Goal: Communication & Community: Ask a question

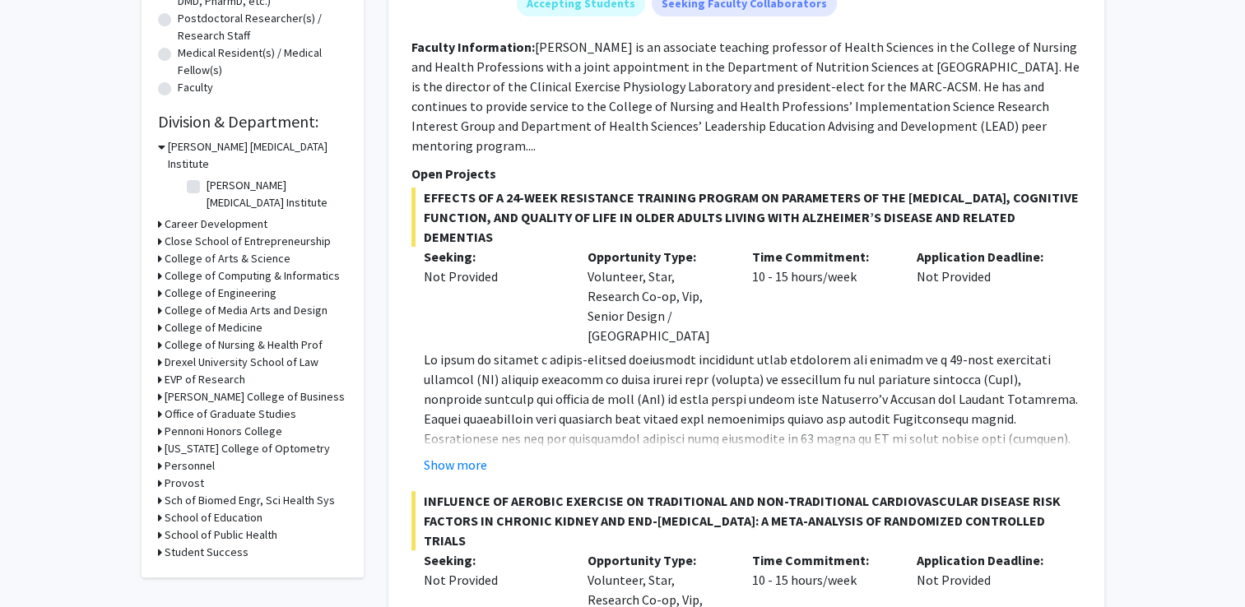
scroll to position [404, 0]
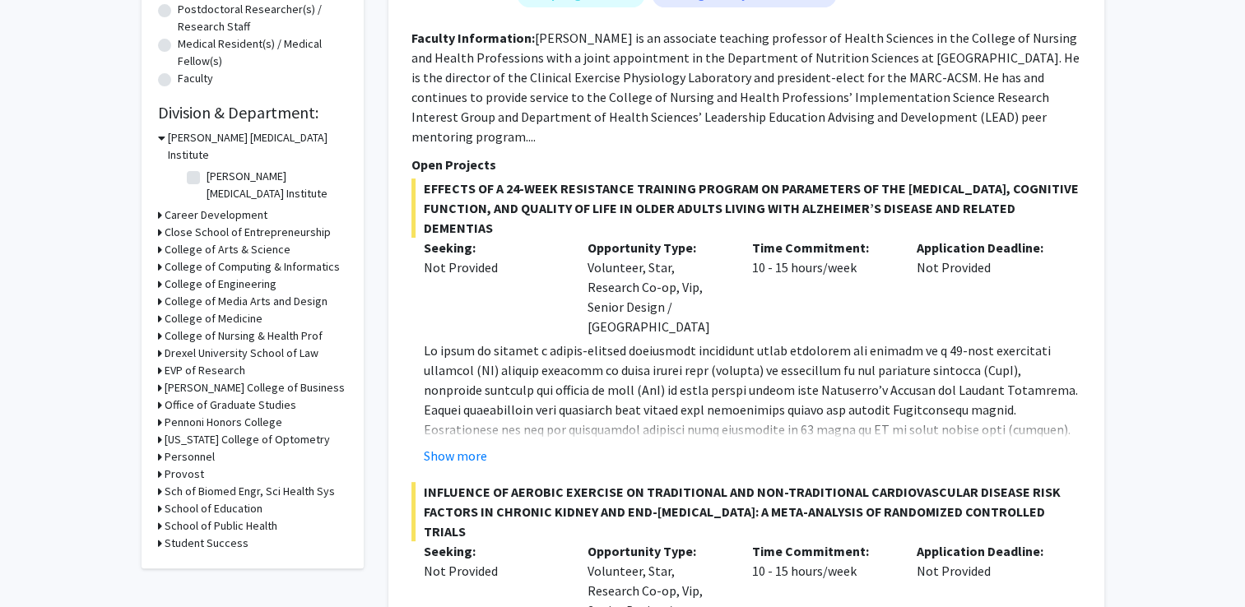
click at [173, 276] on h3 "College of Engineering" at bounding box center [221, 284] width 112 height 17
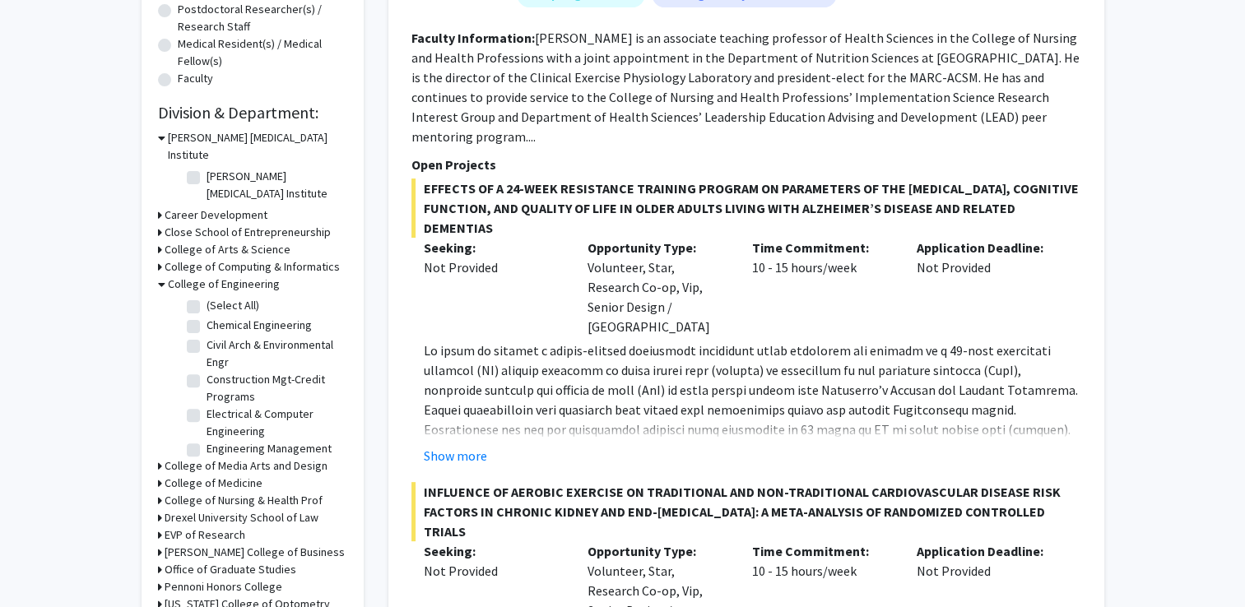
click at [207, 406] on label "Electrical & Computer Engineering" at bounding box center [275, 423] width 137 height 35
click at [207, 406] on input "Electrical & Computer Engineering" at bounding box center [212, 411] width 11 height 11
checkbox input "true"
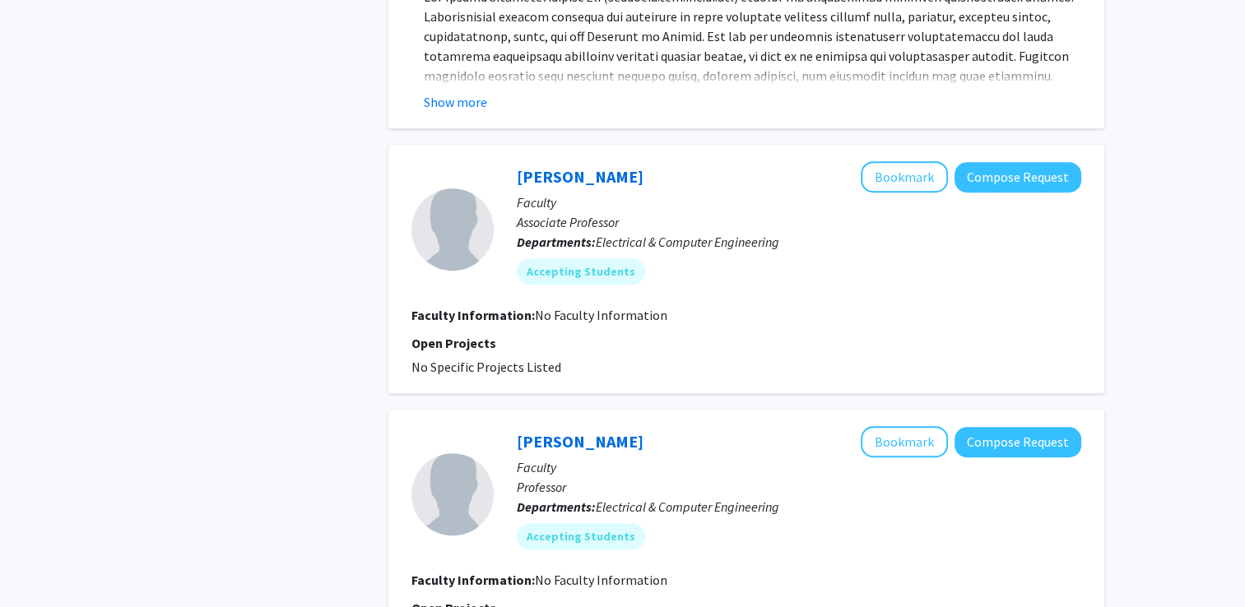
click at [1199, 351] on div "Refine By Collaboration Status: Collaboration Status All Faculty/Staff Collabor…" at bounding box center [622, 608] width 1245 height 3506
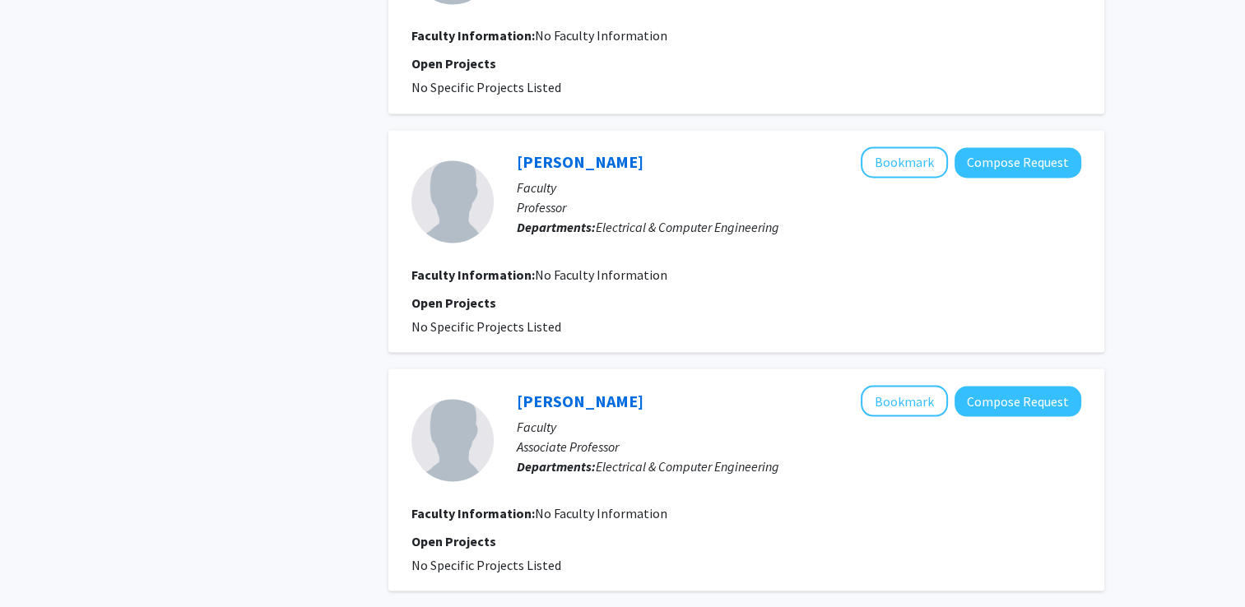
scroll to position [2981, 0]
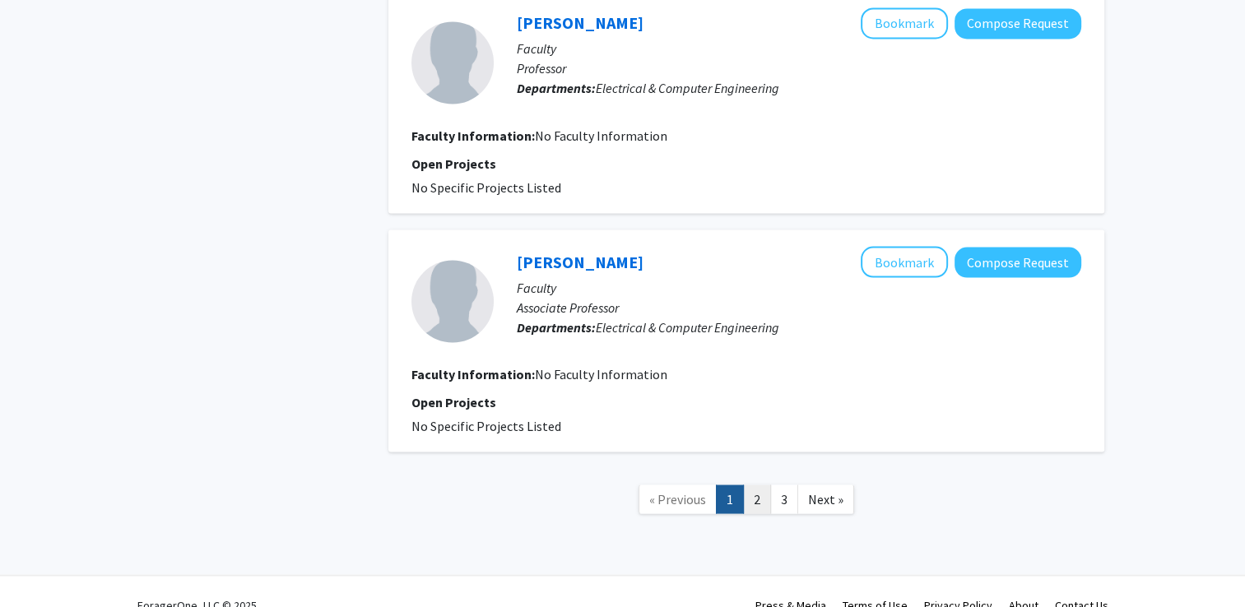
click at [760, 485] on link "2" at bounding box center [757, 499] width 28 height 29
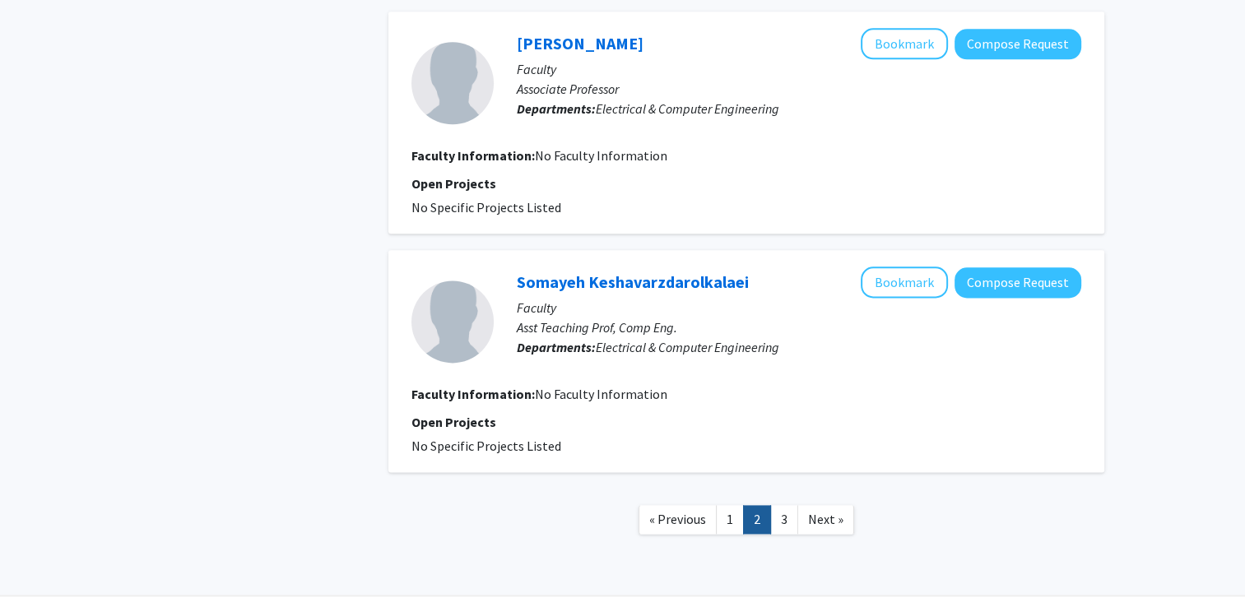
scroll to position [2103, 0]
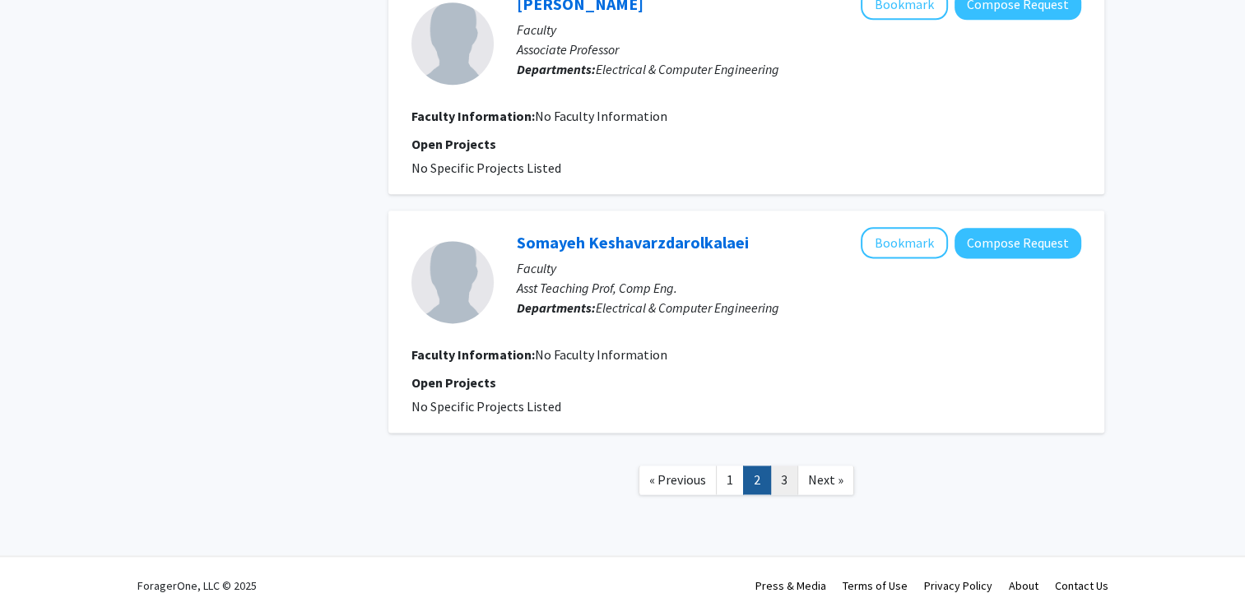
click at [771, 469] on link "3" at bounding box center [784, 480] width 28 height 29
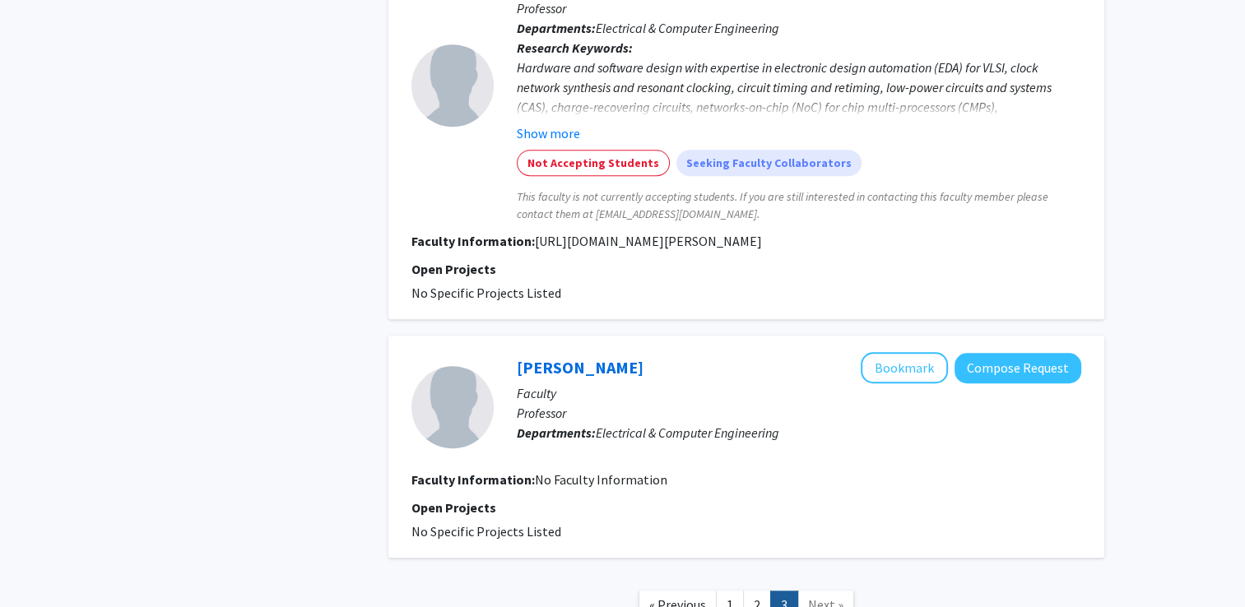
scroll to position [1379, 0]
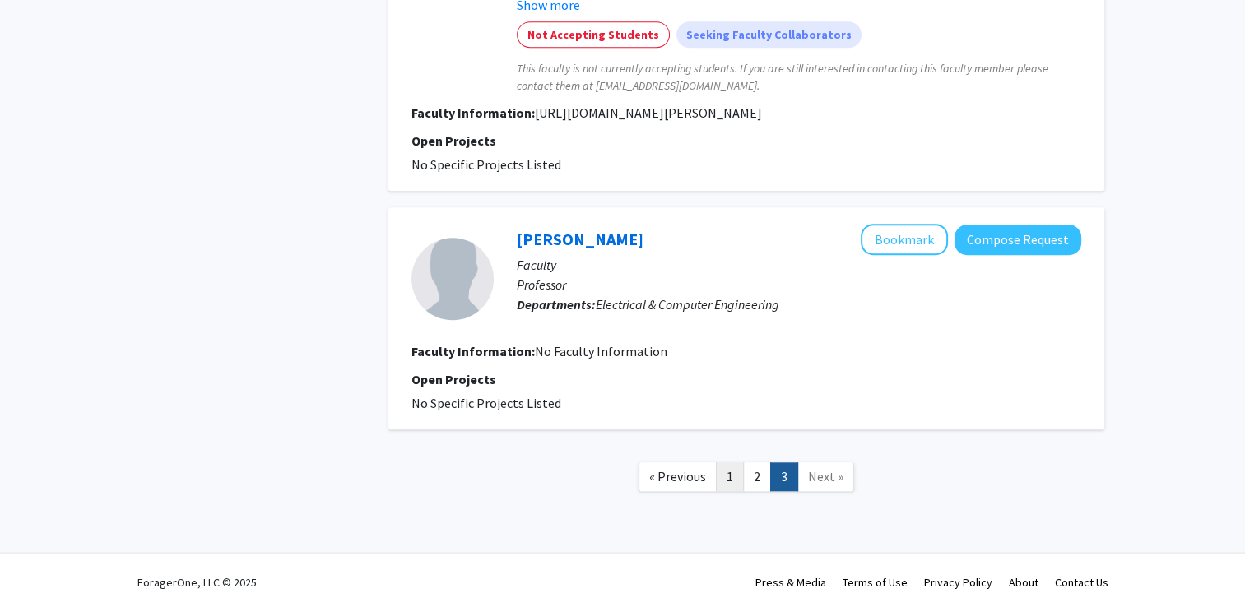
click at [729, 479] on link "1" at bounding box center [730, 476] width 28 height 29
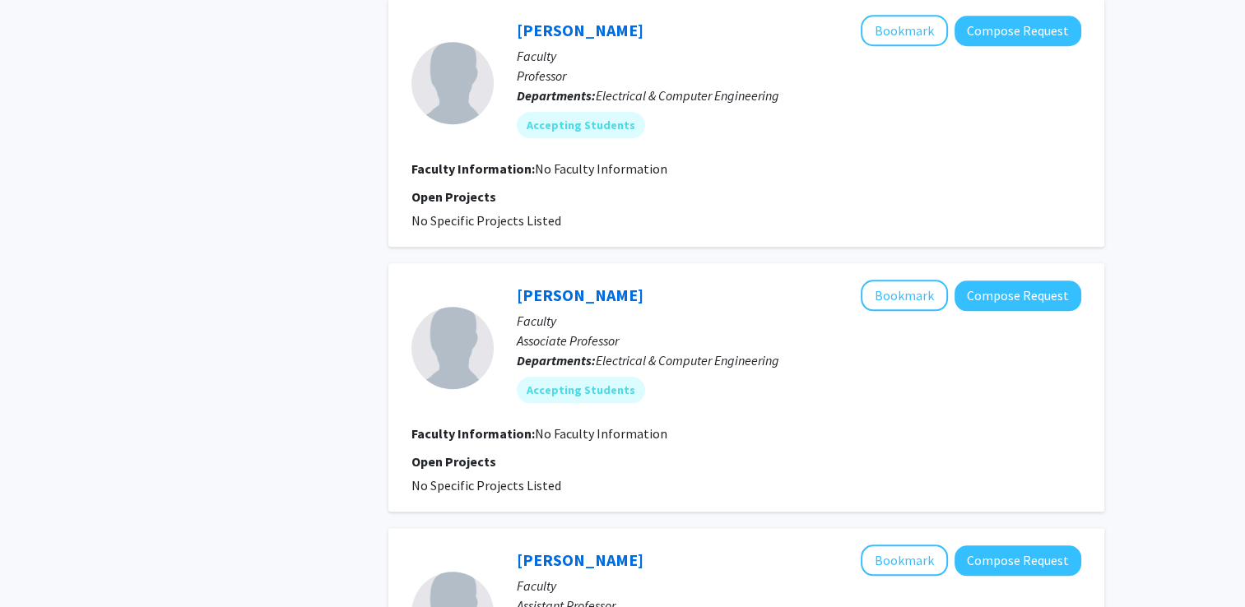
scroll to position [1618, 0]
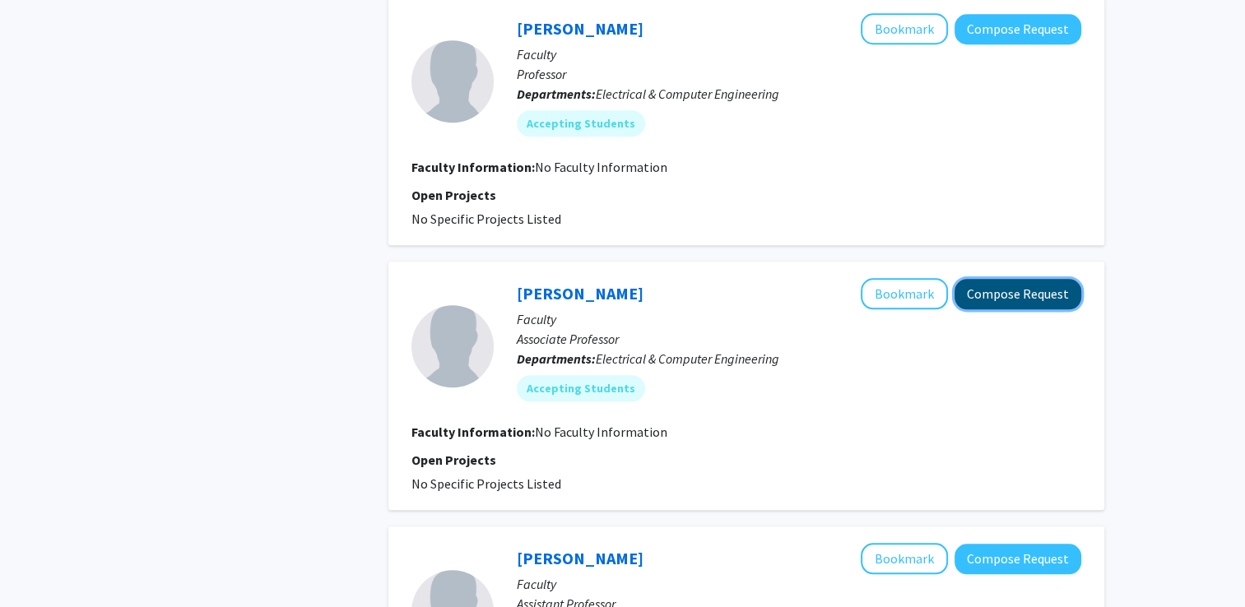
click at [981, 281] on button "Compose Request" at bounding box center [1018, 294] width 127 height 30
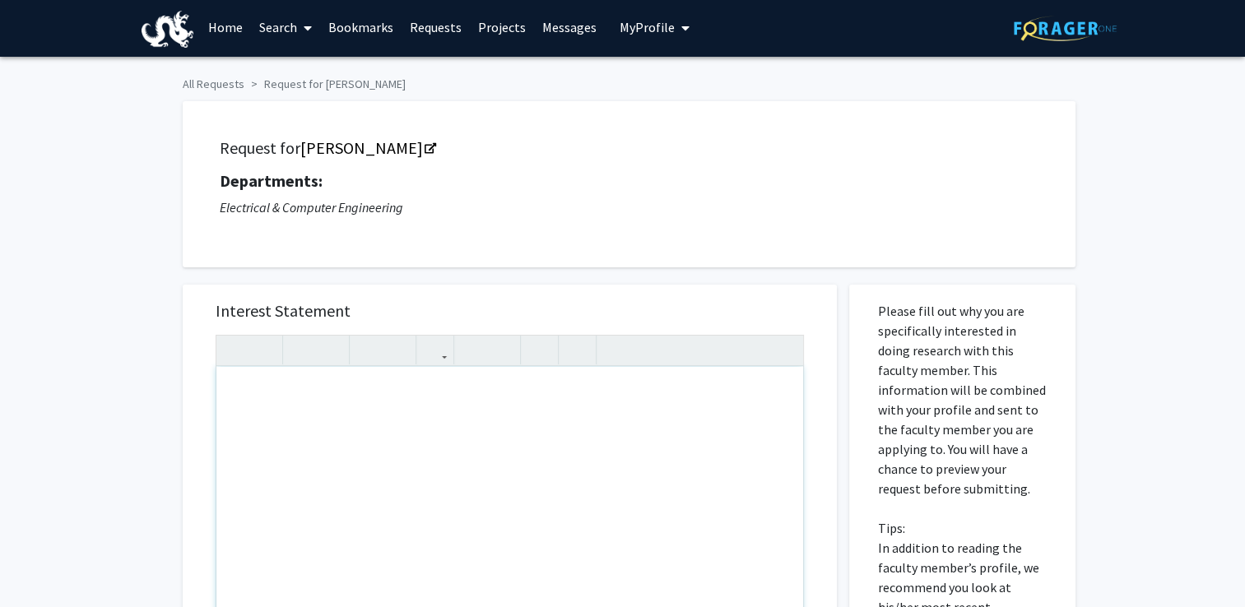
scroll to position [2, 0]
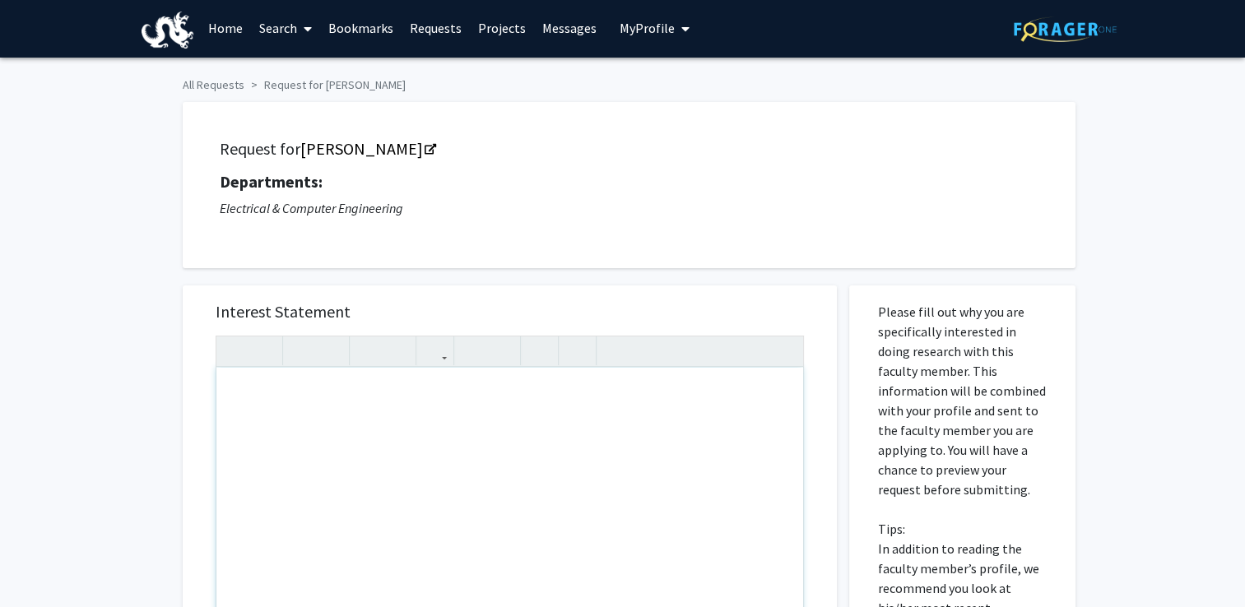
click at [426, 433] on div "Note to users with screen readers: Please press Alt+0 or Option+0 to deactivate…" at bounding box center [509, 556] width 587 height 377
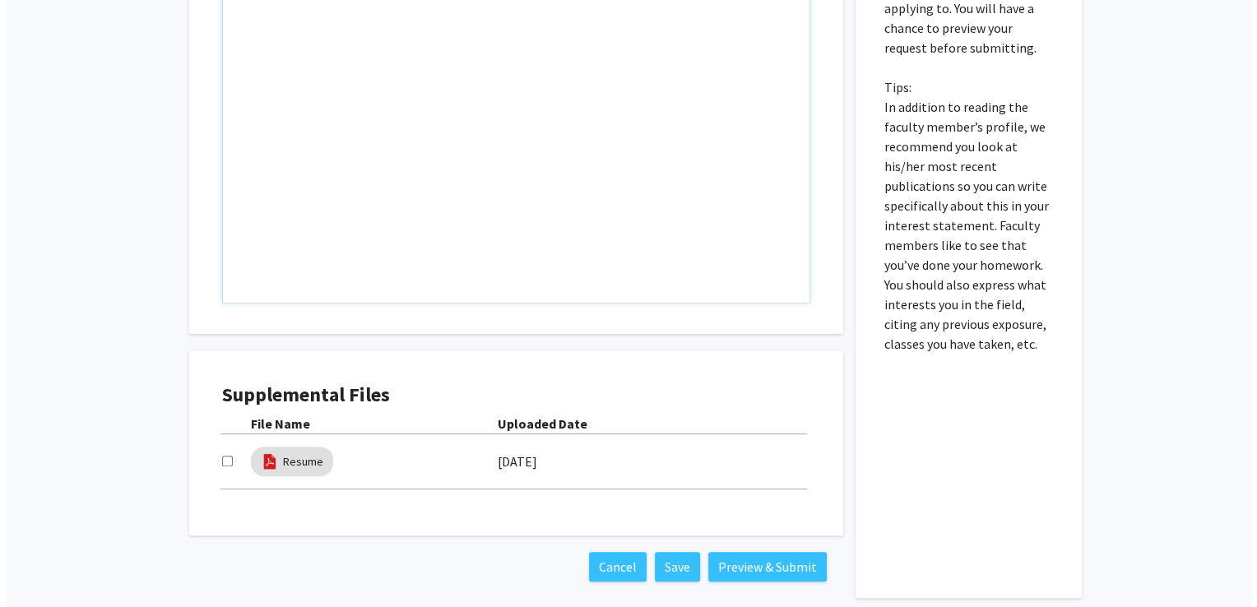
scroll to position [448, 0]
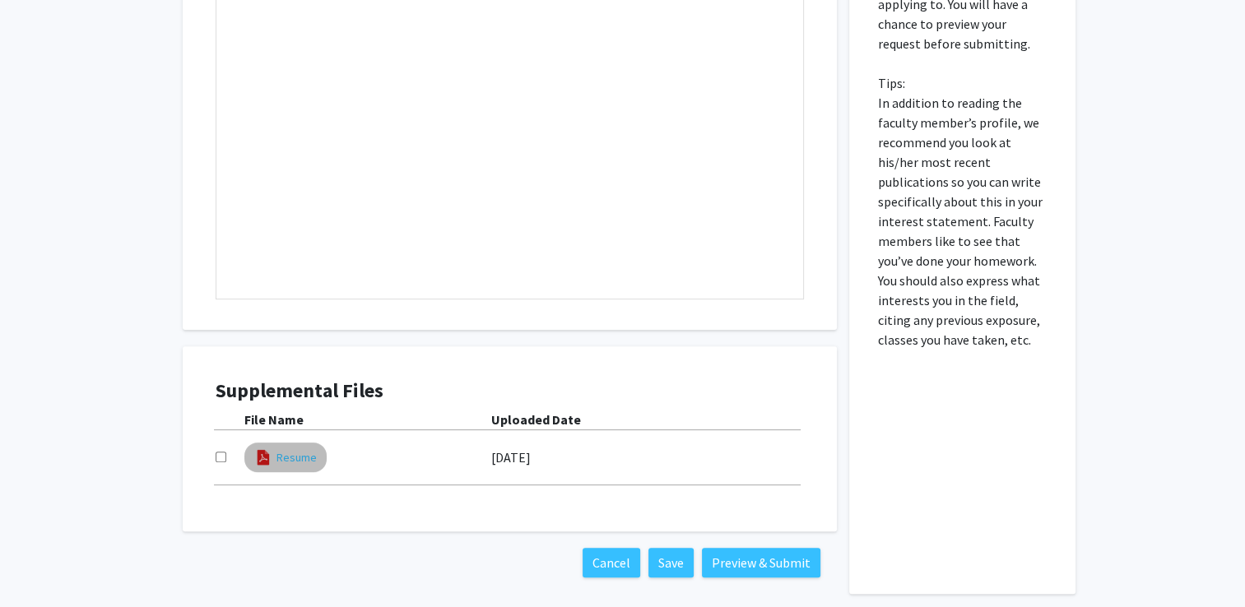
click at [279, 449] on link "Resume" at bounding box center [296, 457] width 40 height 17
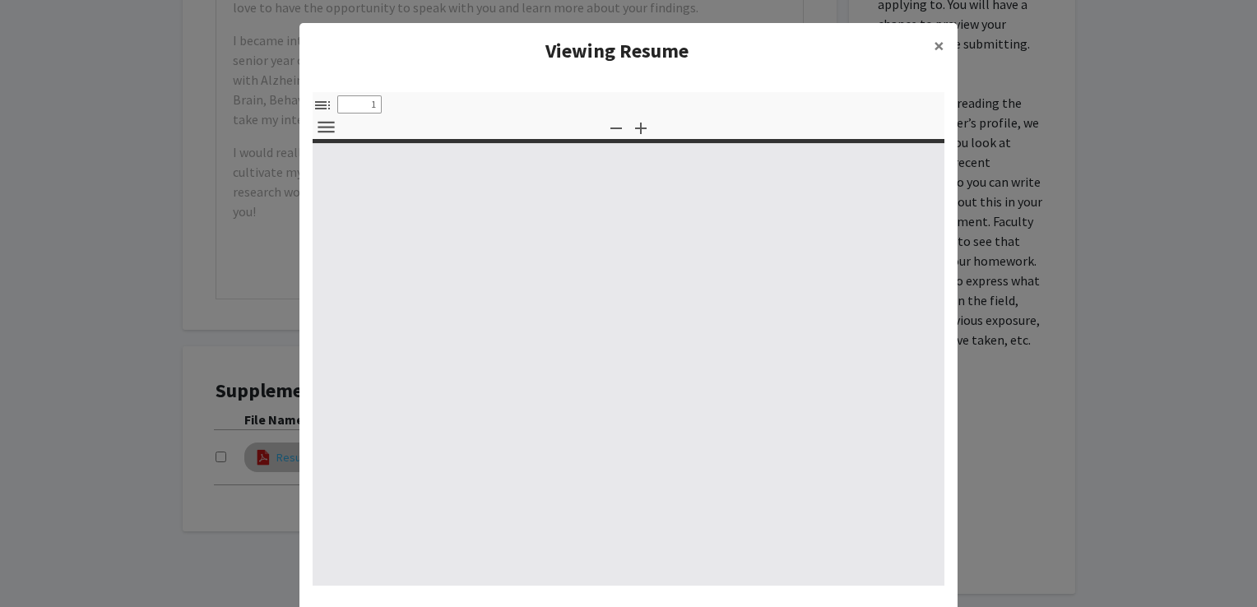
select select "custom"
type input "0"
select select "custom"
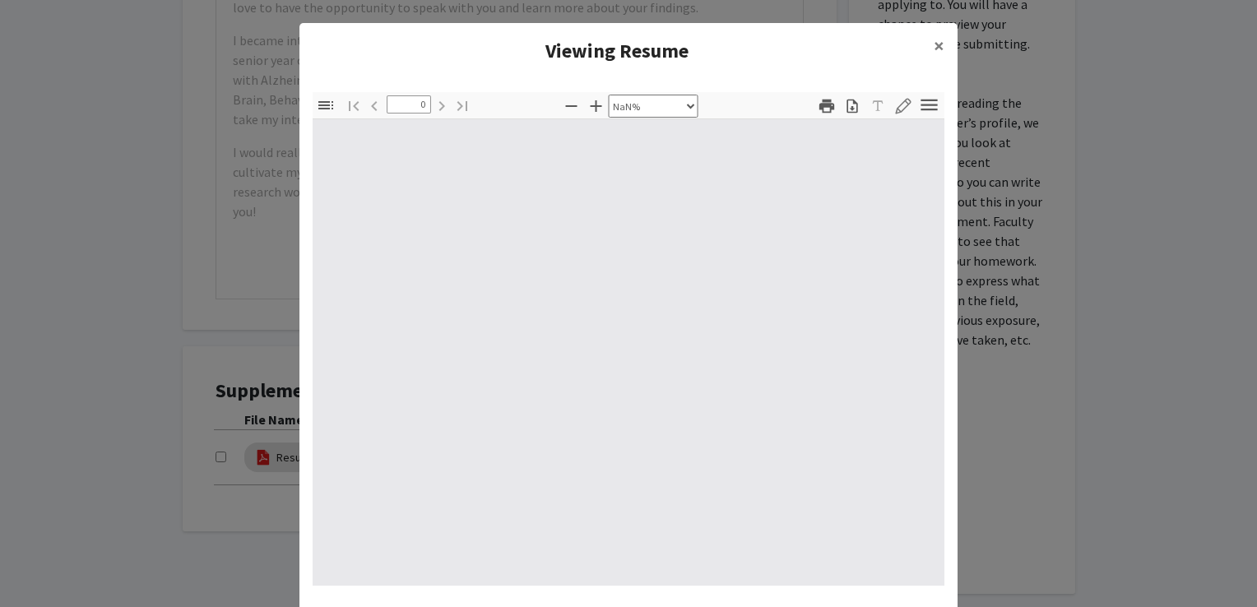
type input "1"
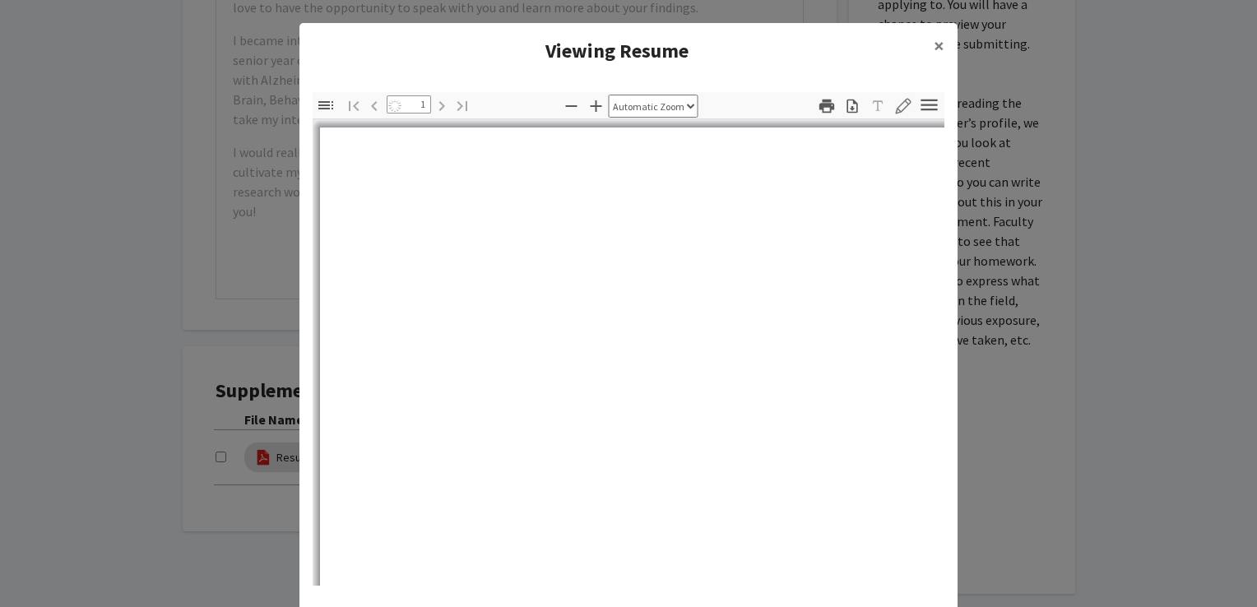
select select "auto"
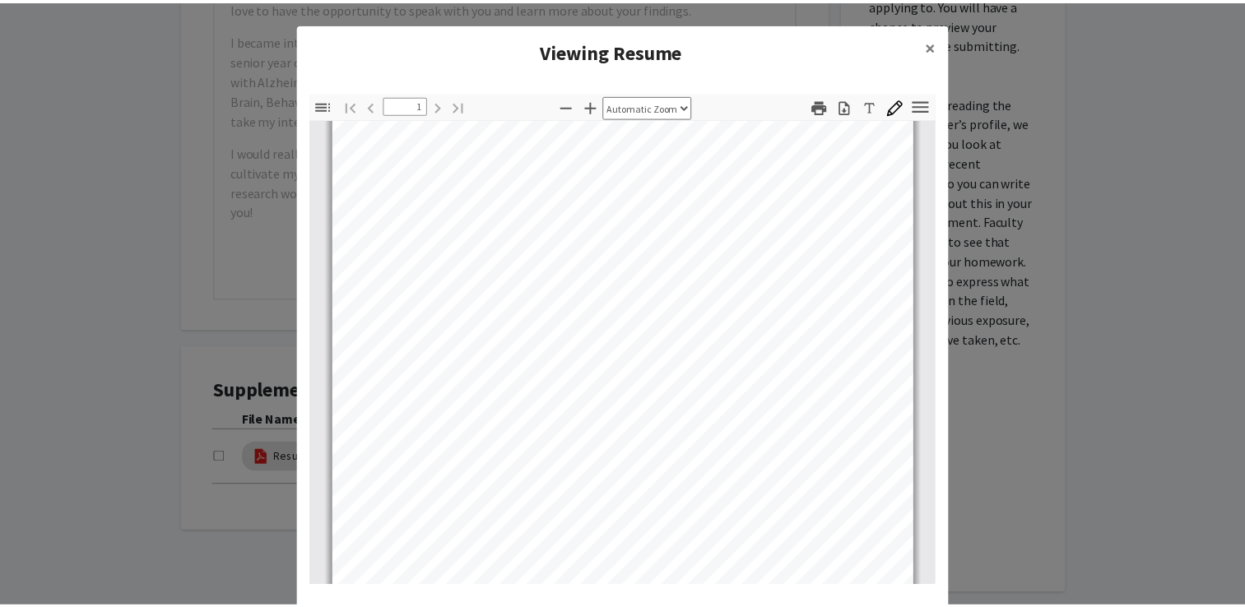
scroll to position [308, 0]
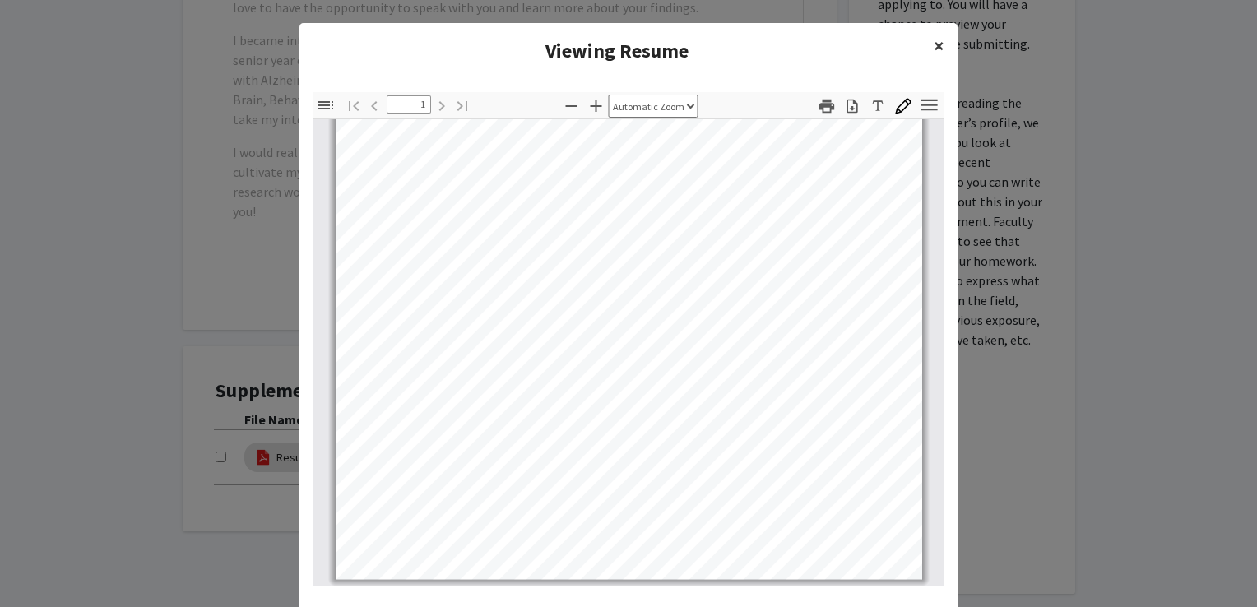
click at [938, 53] on span "×" at bounding box center [939, 46] width 11 height 26
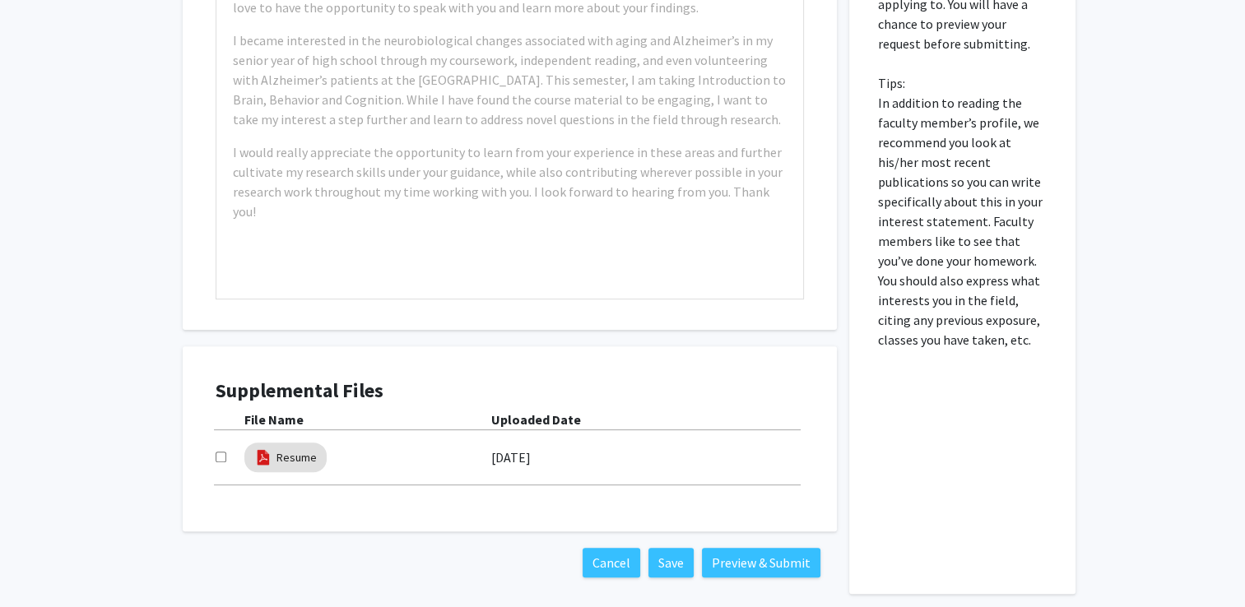
scroll to position [0, 0]
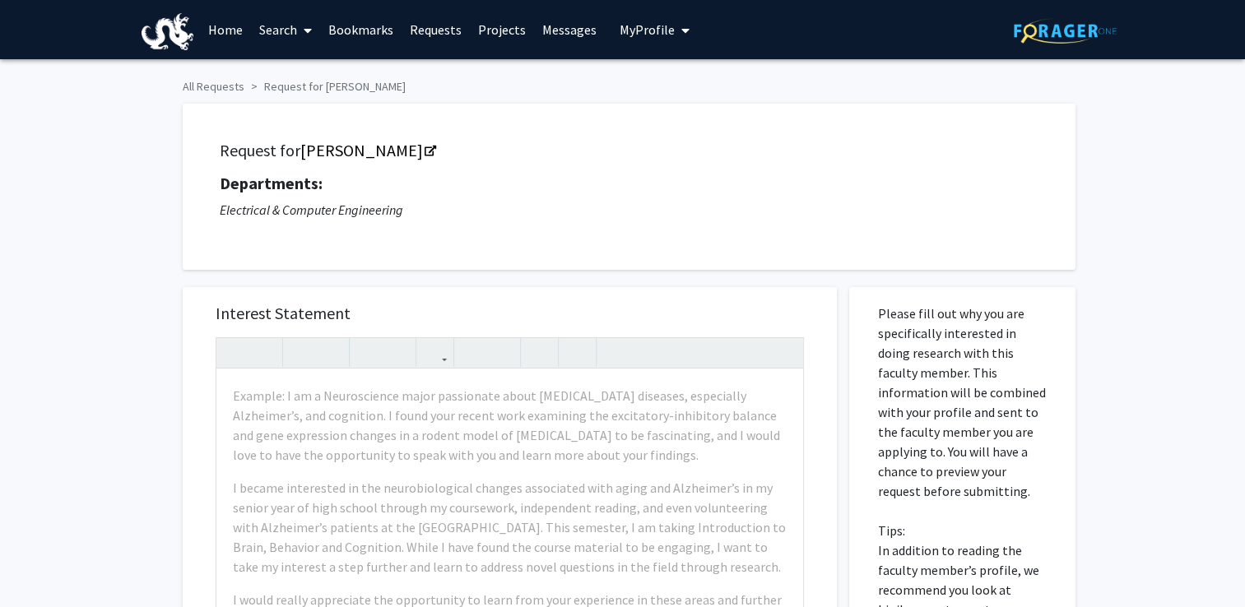
click at [1040, 29] on img at bounding box center [1065, 31] width 103 height 26
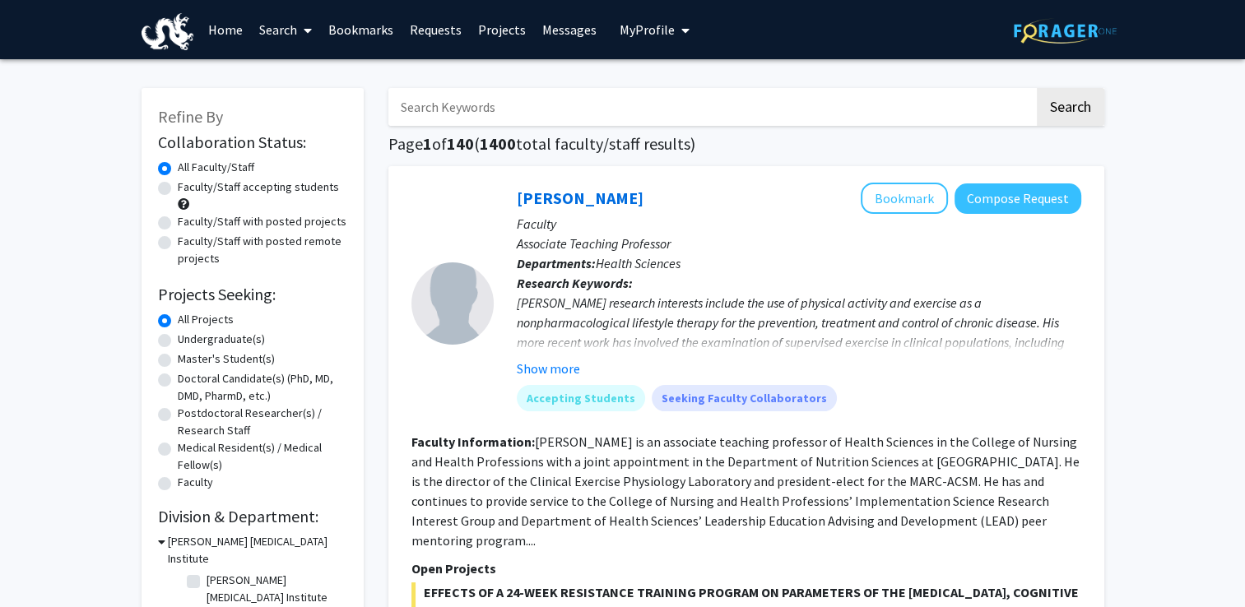
click at [643, 31] on span "My Profile" at bounding box center [647, 29] width 55 height 16
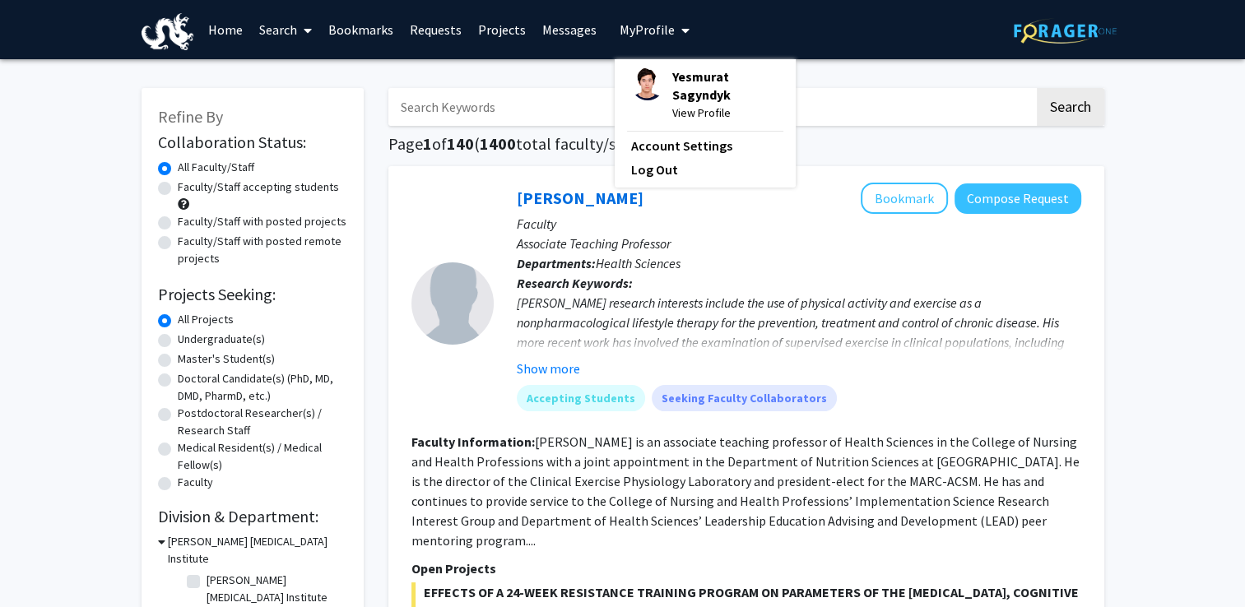
click at [685, 108] on span "View Profile" at bounding box center [725, 113] width 107 height 18
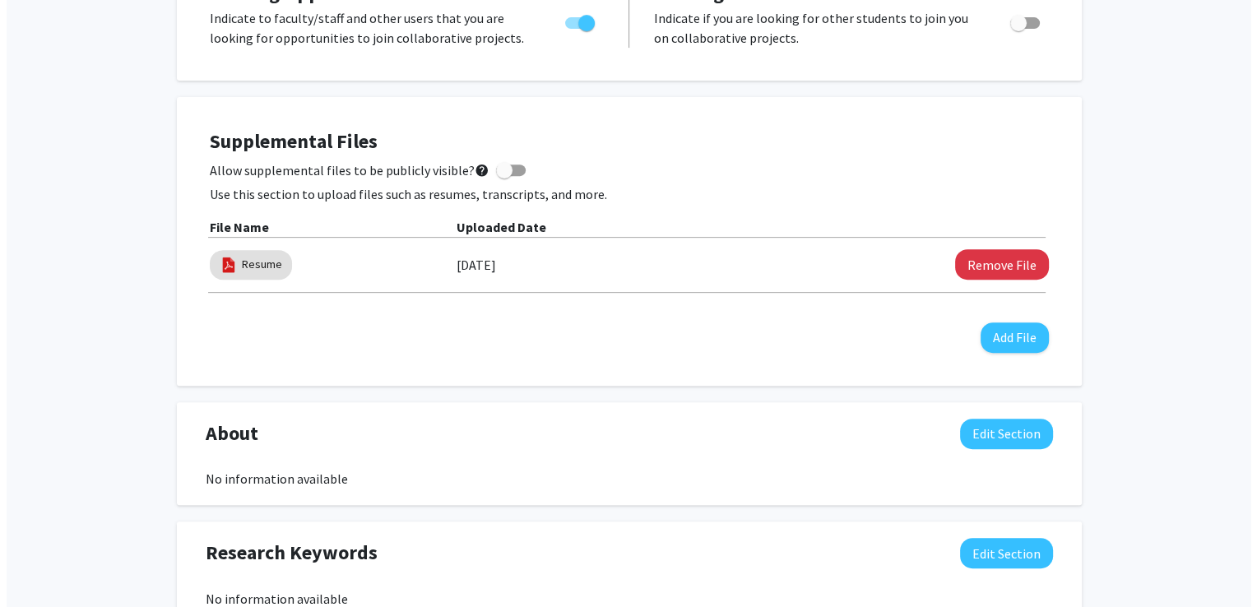
scroll to position [629, 0]
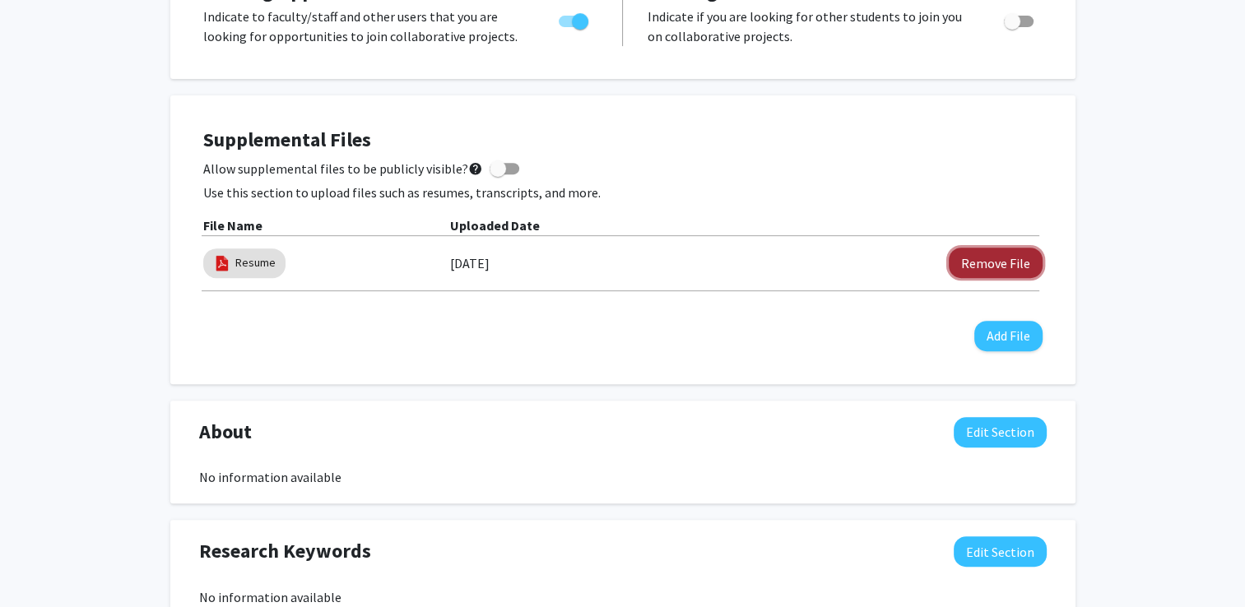
click at [990, 260] on button "Remove File" at bounding box center [996, 263] width 94 height 30
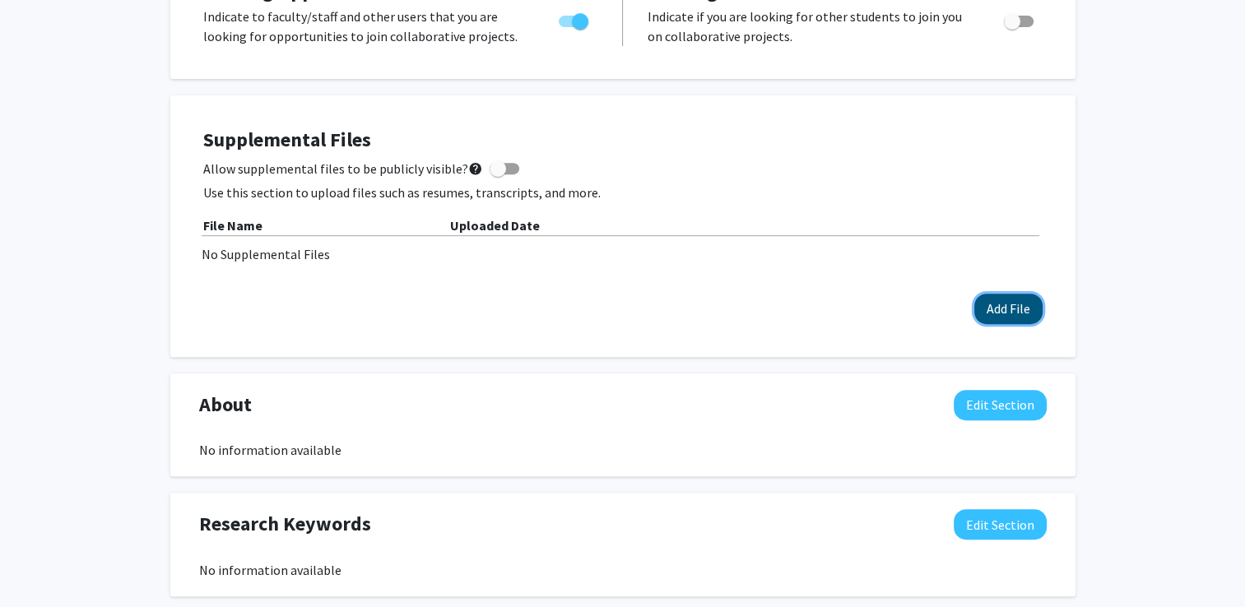
click at [1018, 311] on button "Add File" at bounding box center [1008, 309] width 68 height 30
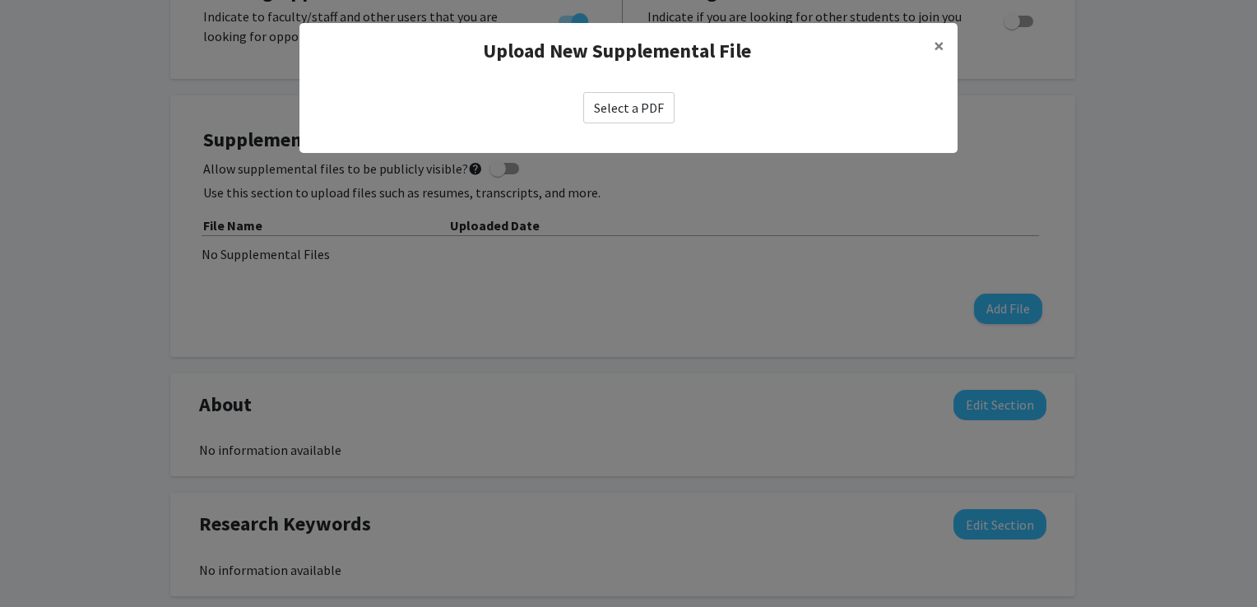
click at [640, 114] on label "Select a PDF" at bounding box center [628, 107] width 91 height 31
click at [0, 0] on input "Select a PDF" at bounding box center [0, 0] width 0 height 0
click at [723, 92] on div "Select a PDF" at bounding box center [629, 107] width 632 height 31
click at [775, 79] on div "Select a PDF" at bounding box center [629, 108] width 658 height 58
click at [813, 114] on div "Select a PDF" at bounding box center [629, 107] width 632 height 31
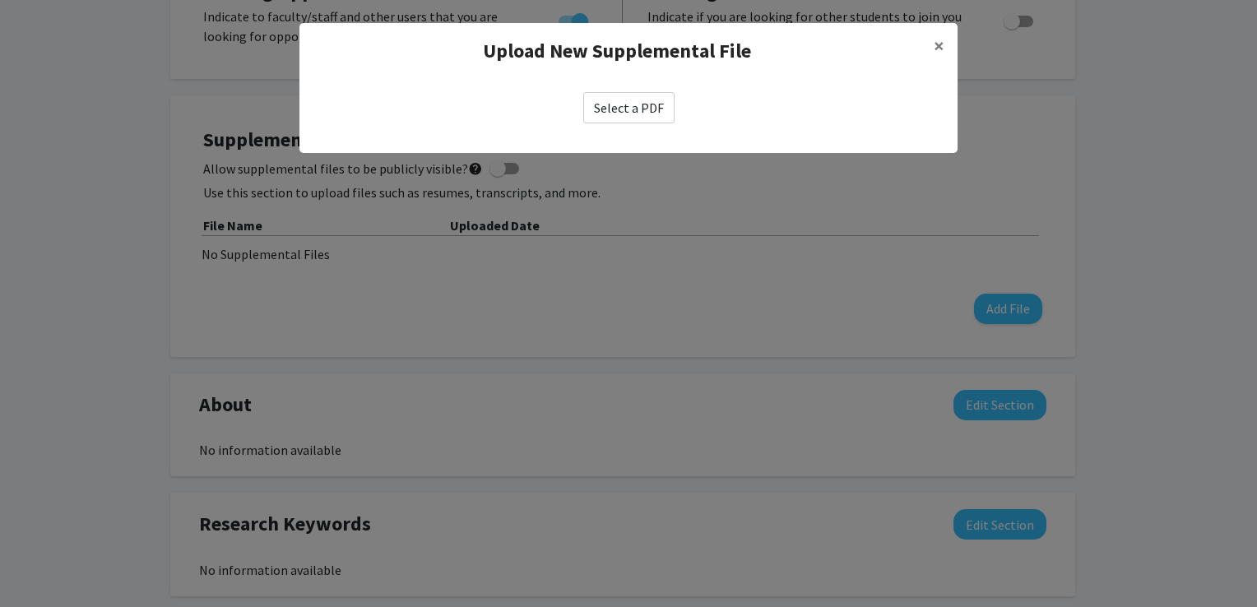
click at [627, 110] on label "Select a PDF" at bounding box center [628, 107] width 91 height 31
click at [0, 0] on input "Select a PDF" at bounding box center [0, 0] width 0 height 0
select select "custom"
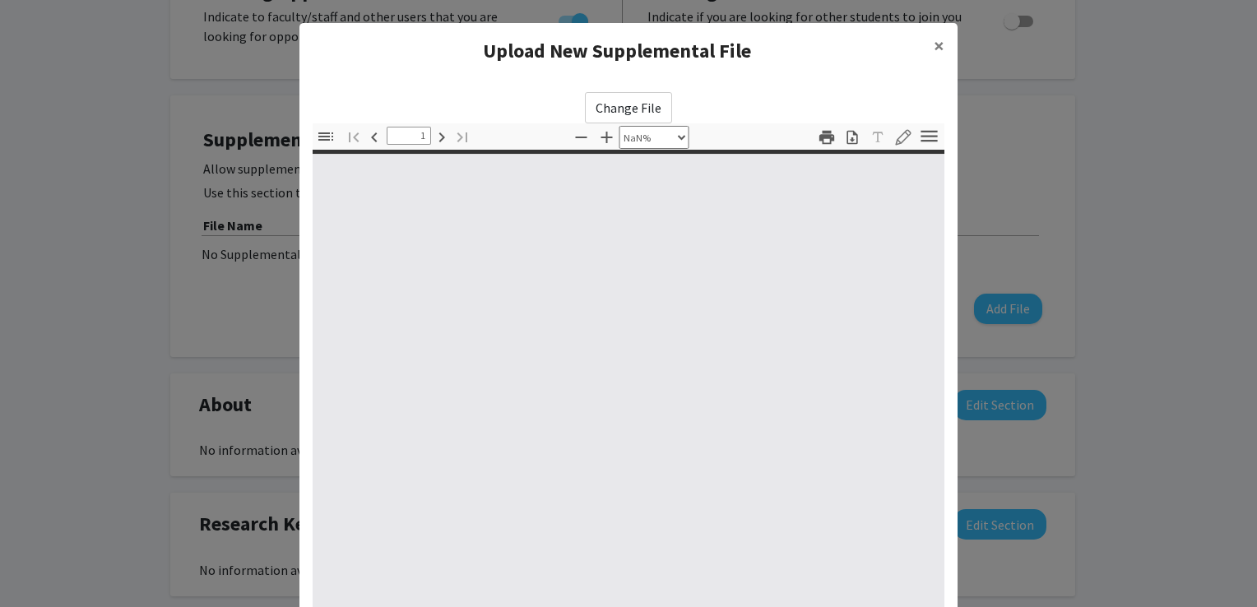
type input "0"
select select "custom"
type input "1"
select select "auto"
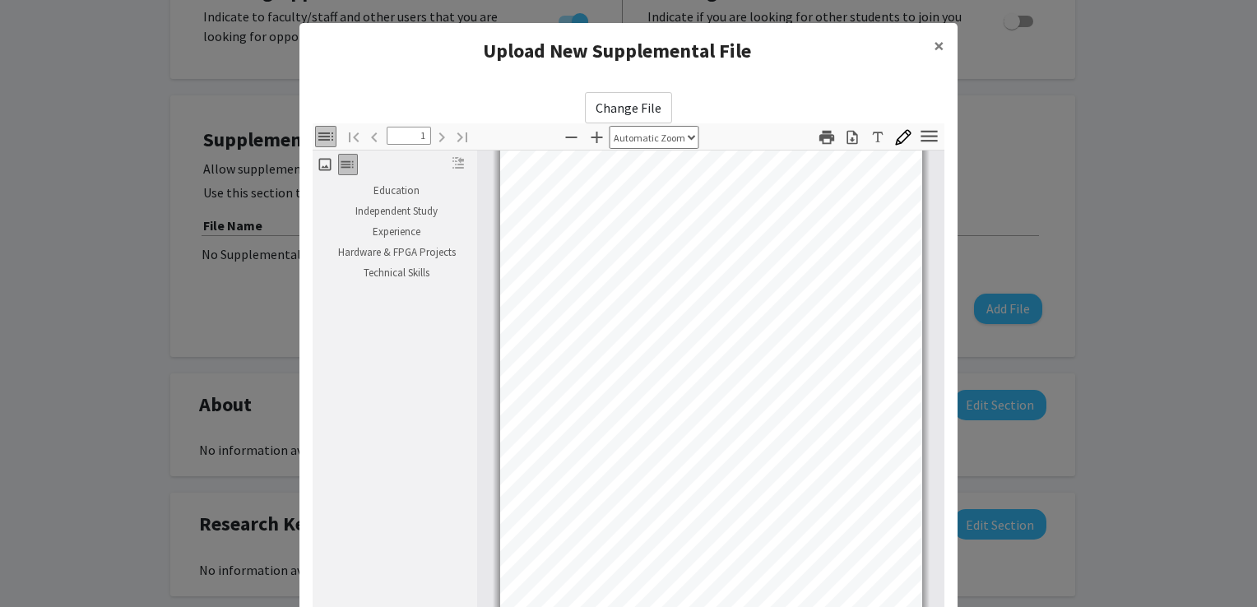
scroll to position [171, 0]
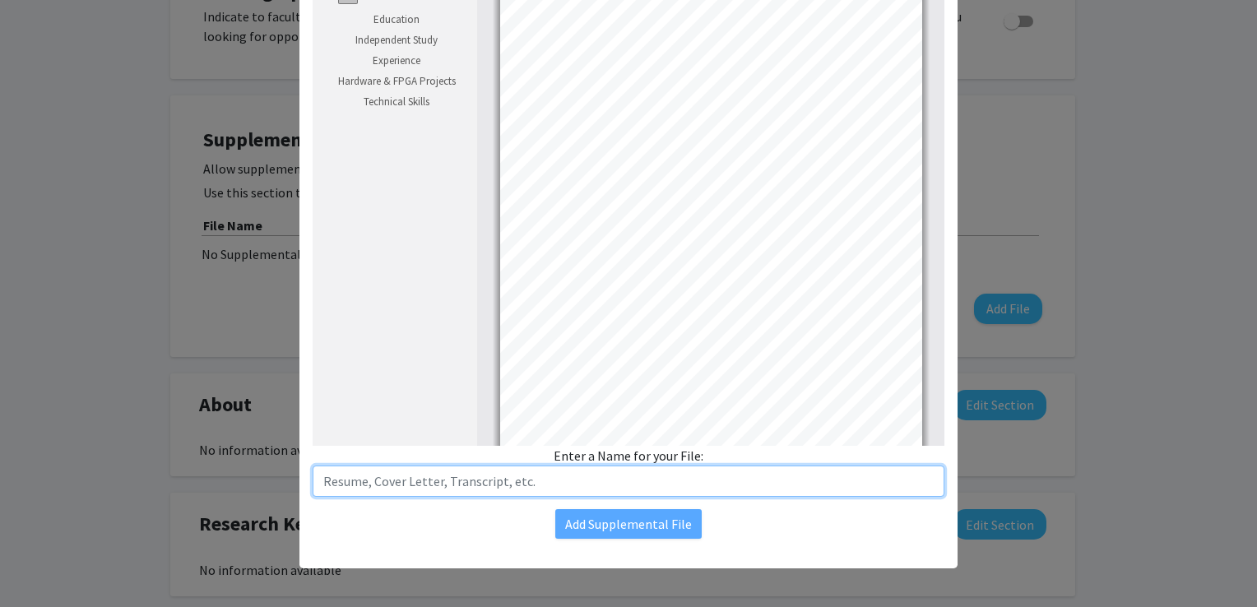
click at [703, 476] on input "text" at bounding box center [629, 481] width 632 height 31
click at [690, 485] on input "text" at bounding box center [629, 481] width 632 height 31
type input "Resume"
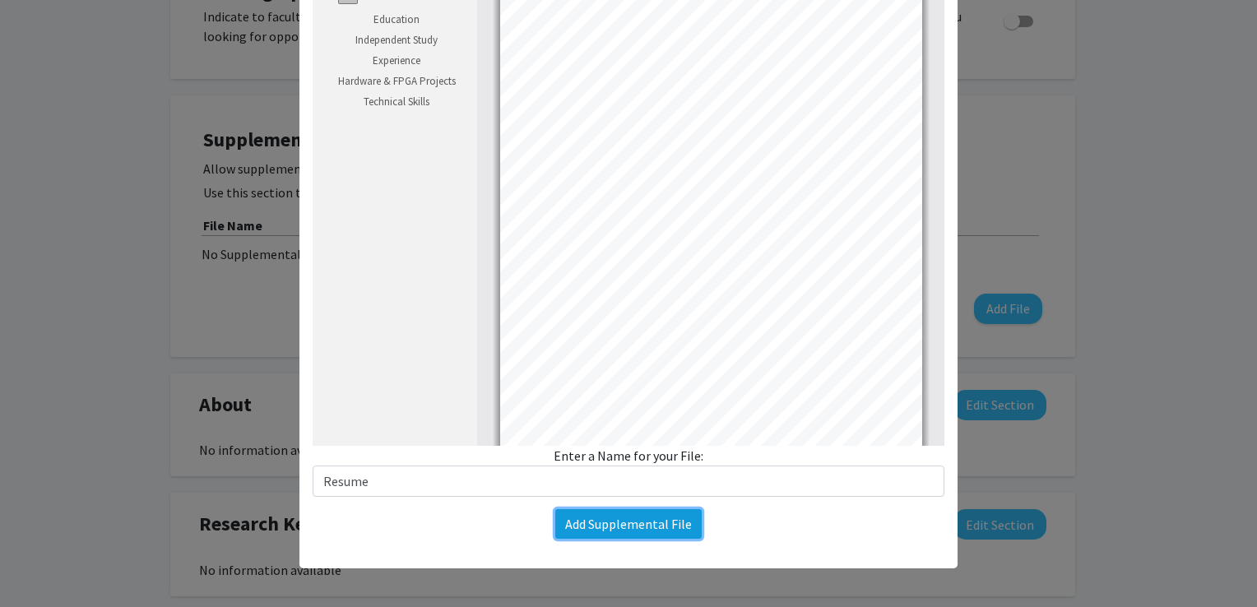
click at [632, 530] on button "Add Supplemental File" at bounding box center [628, 524] width 146 height 30
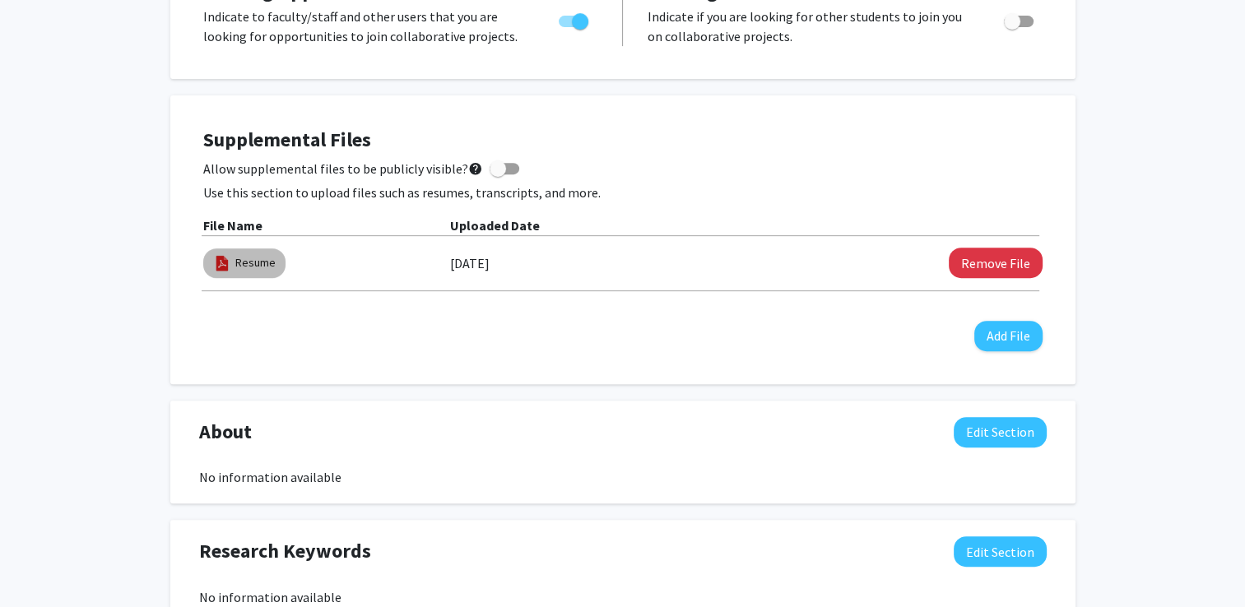
click at [230, 258] on img at bounding box center [222, 263] width 18 height 18
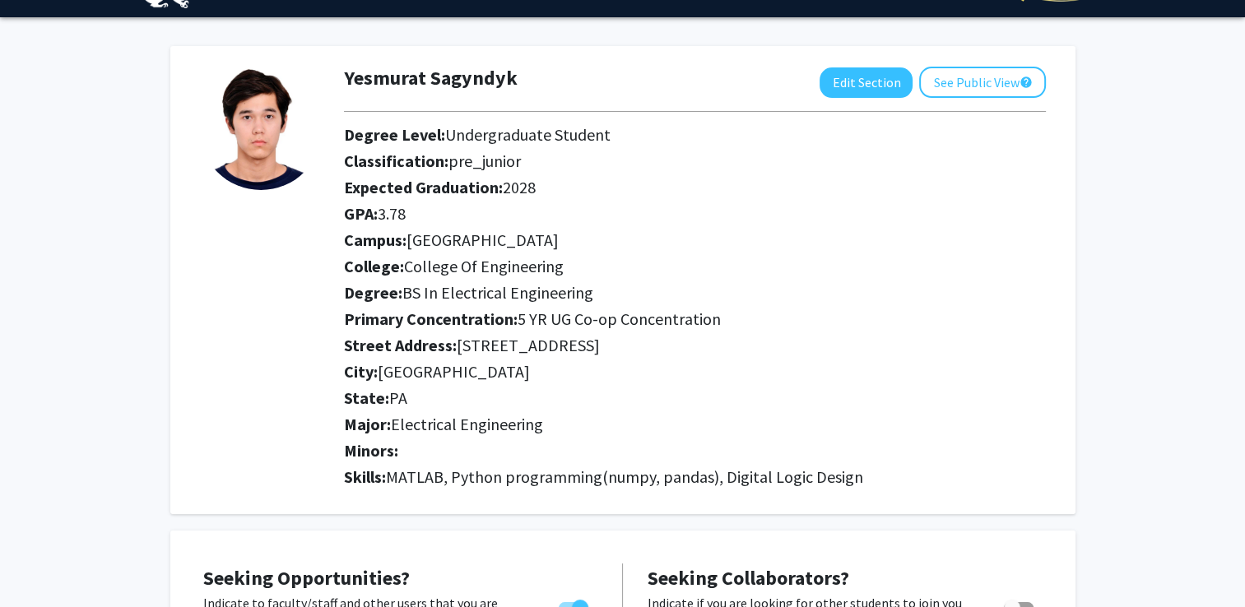
scroll to position [0, 0]
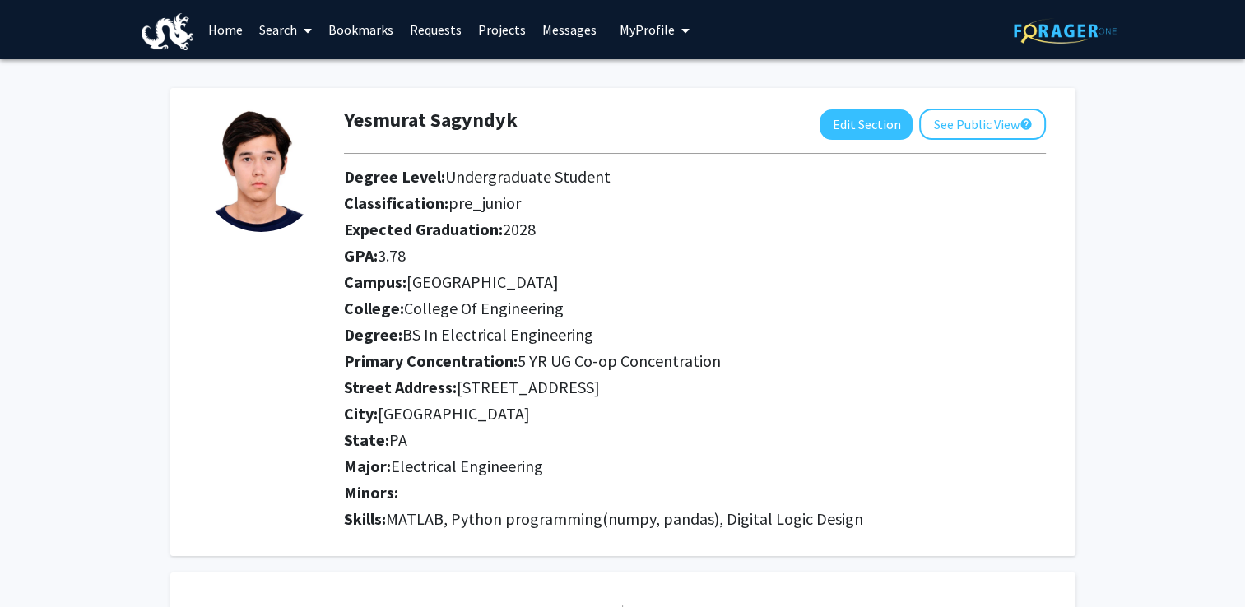
click at [280, 26] on link "Search" at bounding box center [285, 30] width 69 height 58
click at [281, 78] on span "Faculty/Staff" at bounding box center [311, 75] width 121 height 33
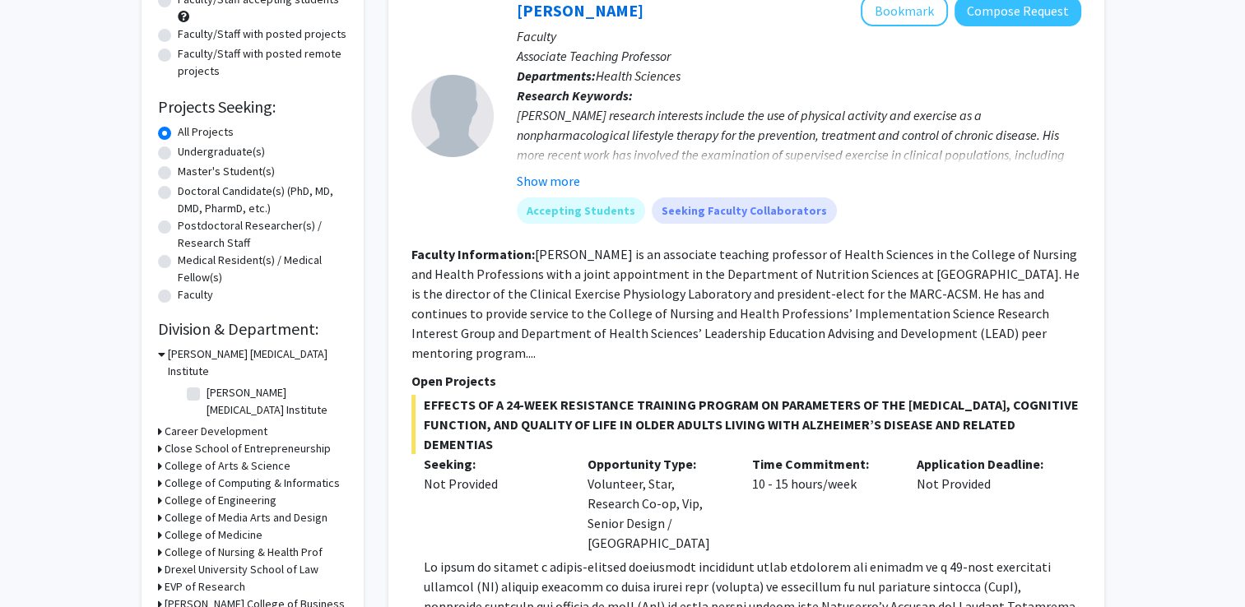
scroll to position [197, 0]
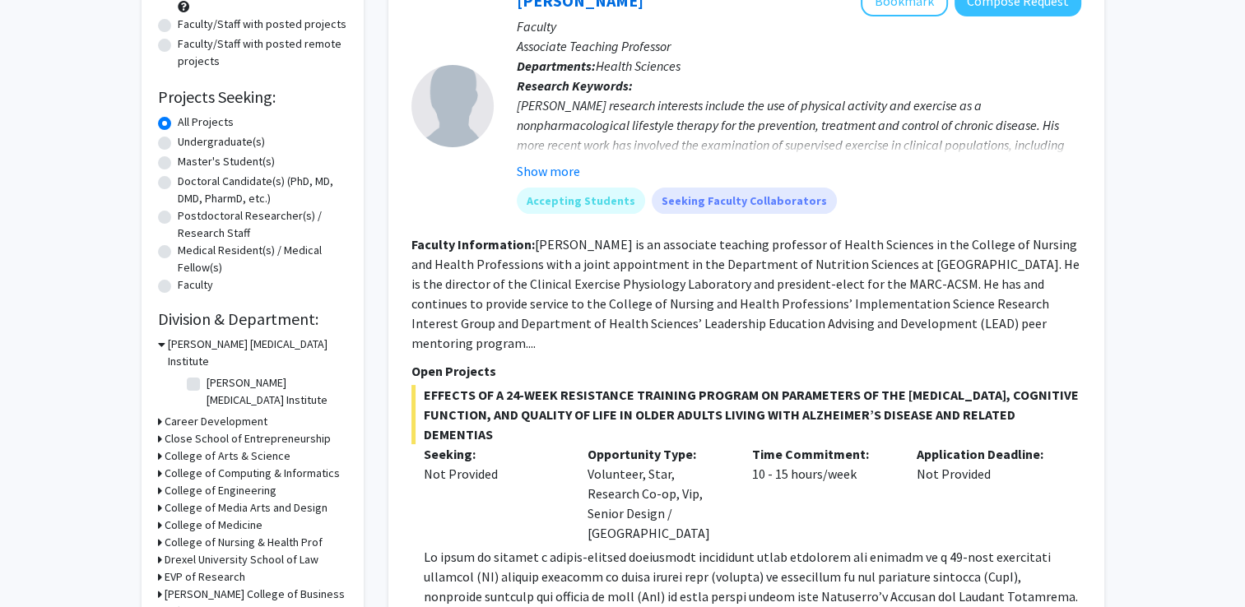
click at [194, 482] on h3 "College of Engineering" at bounding box center [221, 490] width 112 height 17
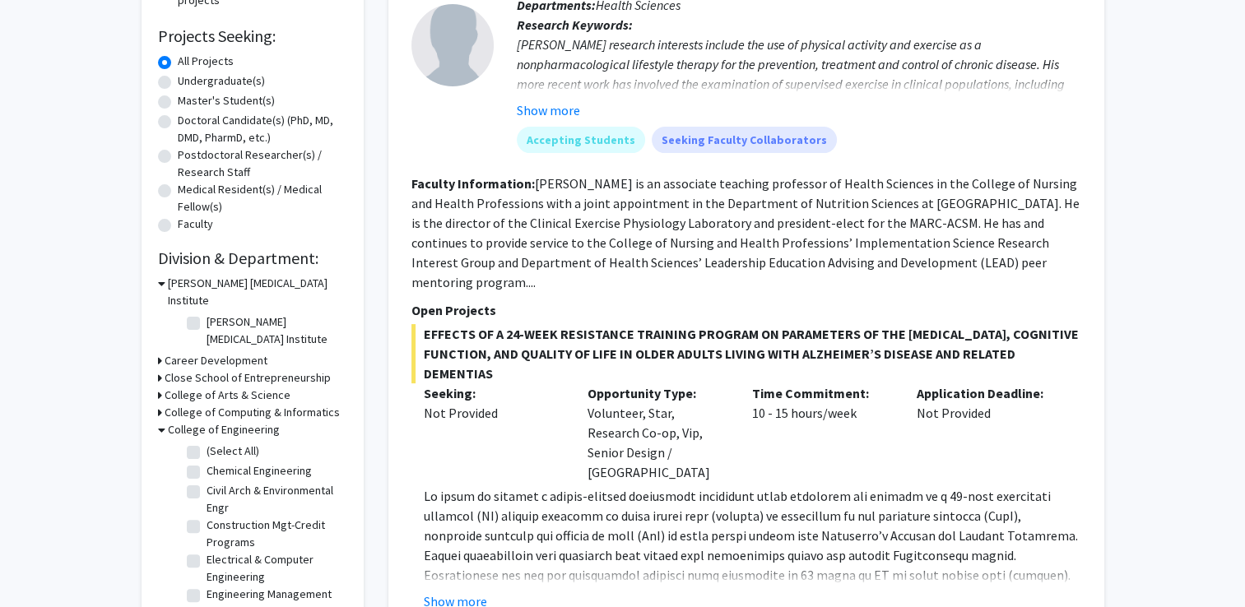
scroll to position [259, 0]
click at [207, 550] on label "Electrical & Computer Engineering" at bounding box center [275, 567] width 137 height 35
click at [207, 550] on input "Electrical & Computer Engineering" at bounding box center [212, 555] width 11 height 11
checkbox input "true"
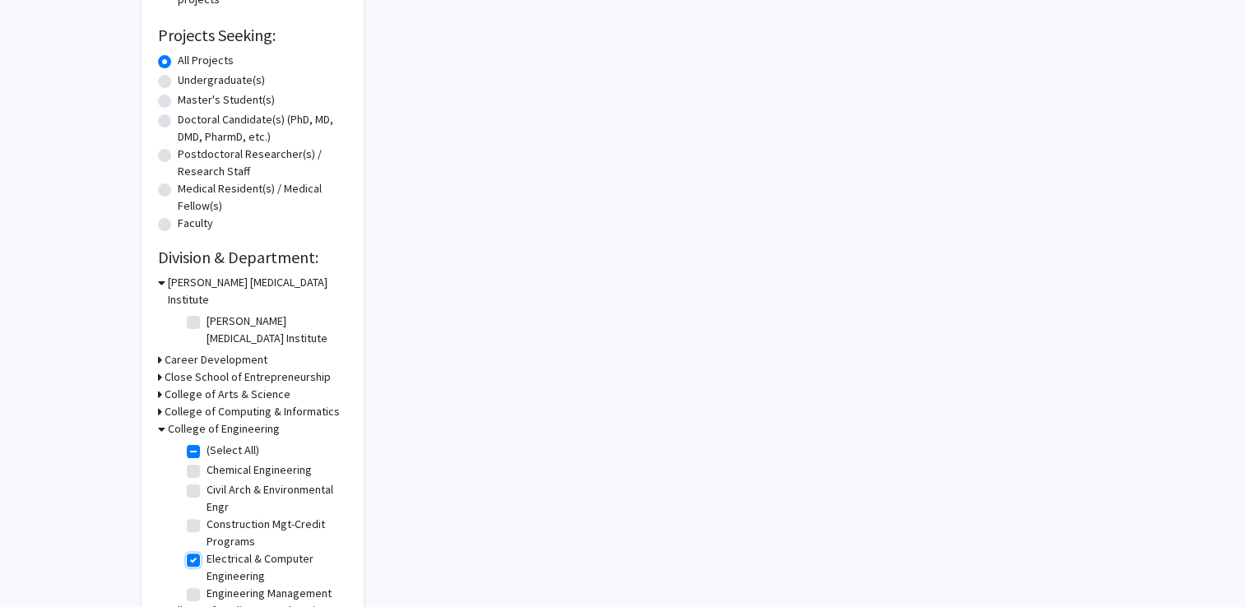
checkbox input "true"
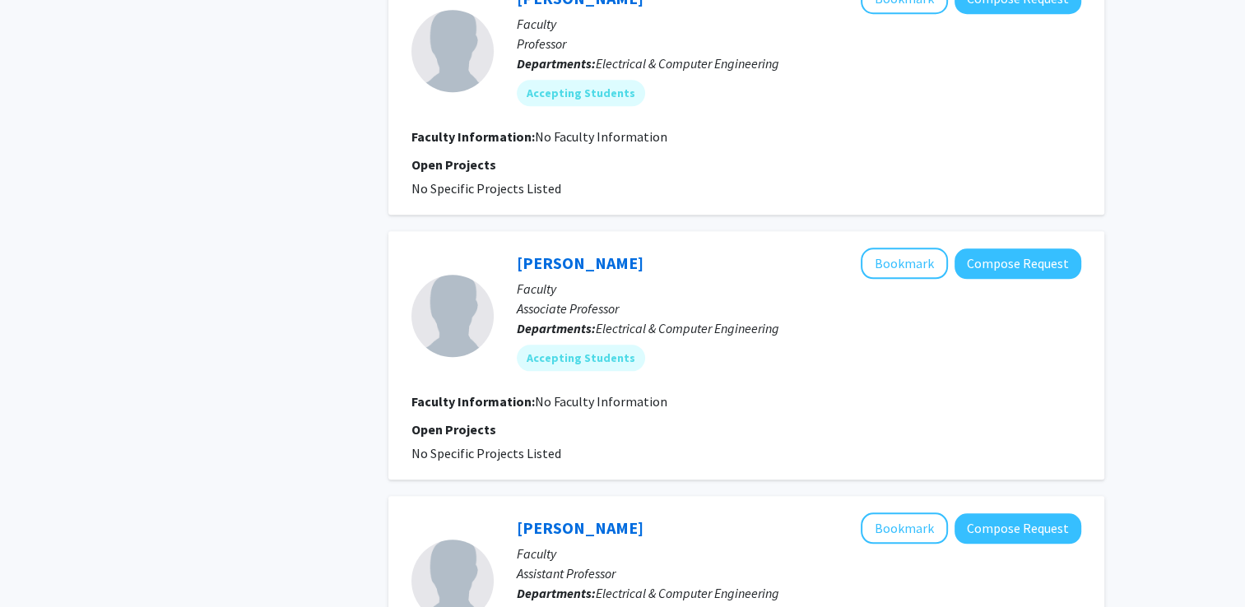
scroll to position [1649, 0]
click at [982, 248] on button "Compose Request" at bounding box center [1018, 263] width 127 height 30
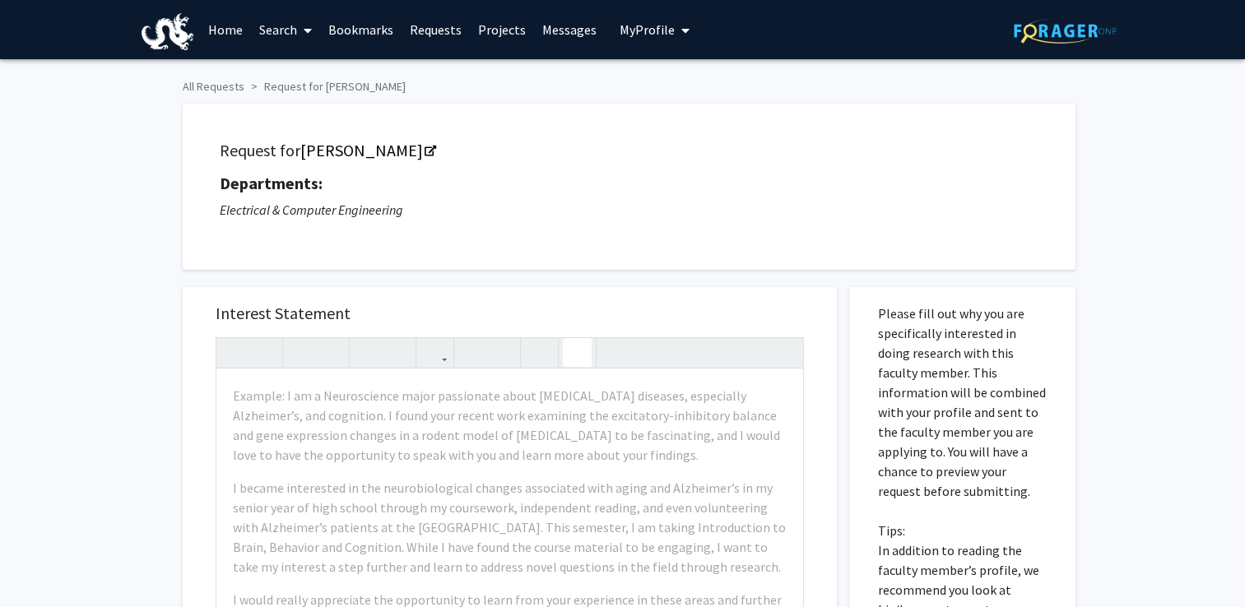
scroll to position [174, 0]
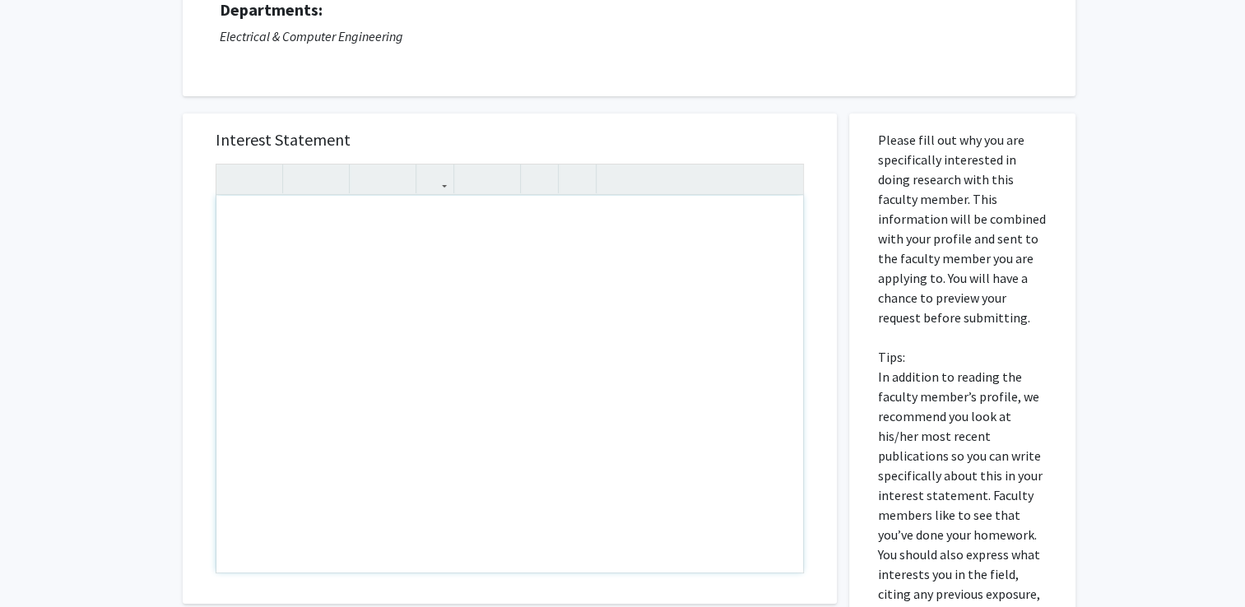
click at [476, 413] on div "Note to users with screen readers: Please press Alt+0 or Option+0 to deactivate…" at bounding box center [509, 384] width 587 height 377
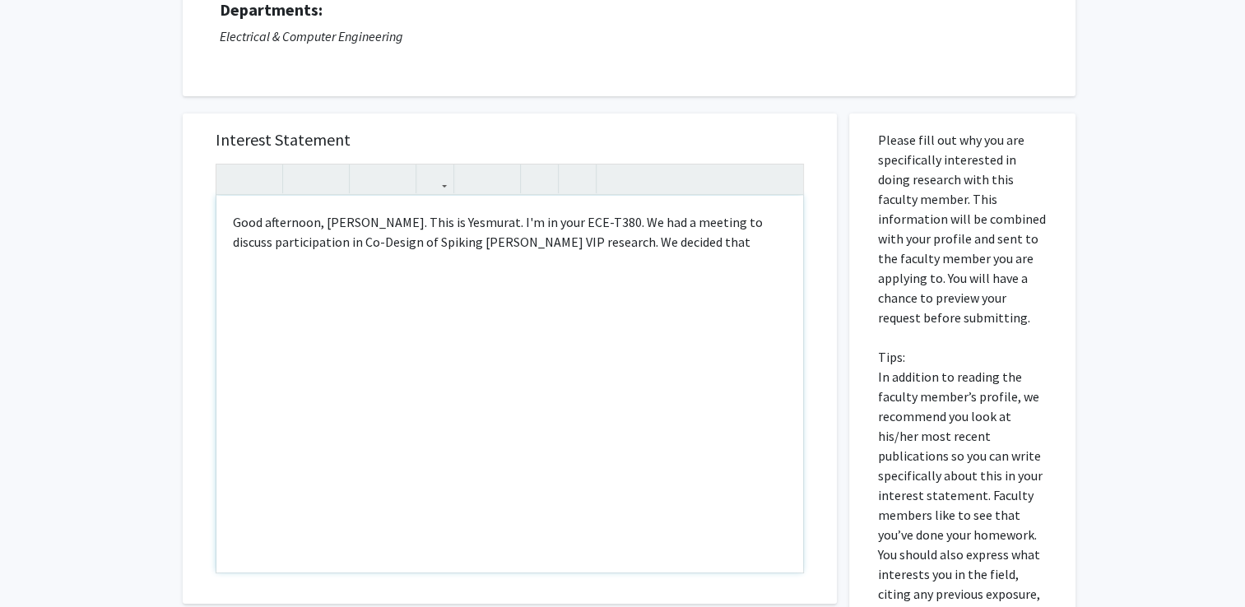
click at [454, 222] on div "Good afternoon, [PERSON_NAME]. This is Yesmurat. I'm in your ECE-T380. We had a…" at bounding box center [509, 384] width 587 height 377
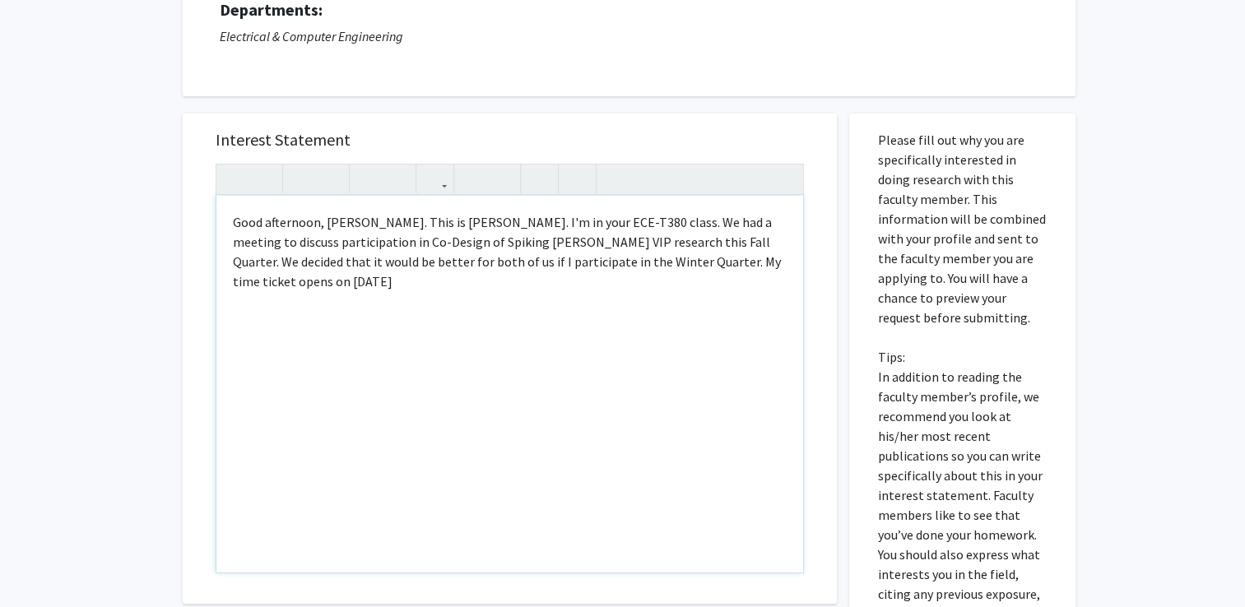
click at [581, 451] on div "Good afternoon, [PERSON_NAME]. This is [PERSON_NAME]. I'm in your ECE-T380 clas…" at bounding box center [509, 384] width 587 height 377
click at [360, 422] on div "Good afternoon, [PERSON_NAME]. This is [PERSON_NAME]. I'm in your ECE-T380 clas…" at bounding box center [509, 384] width 587 height 377
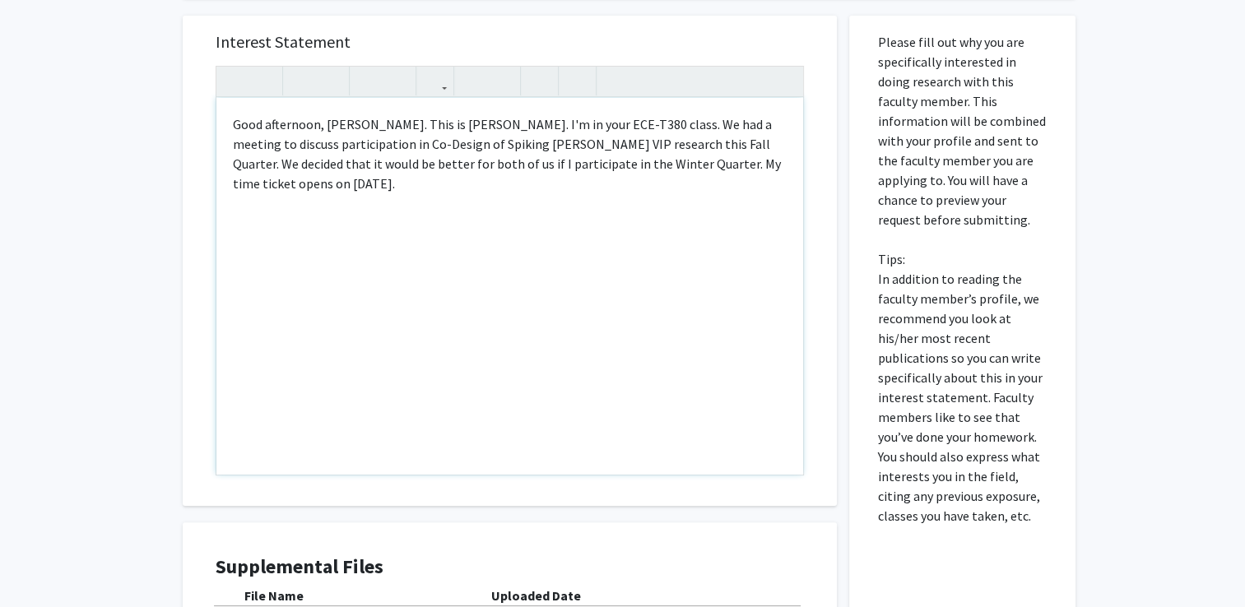
scroll to position [272, 0]
type textarea "Good afternoon, [PERSON_NAME]. This is [PERSON_NAME]. I'm in your ECE-T380 clas…"
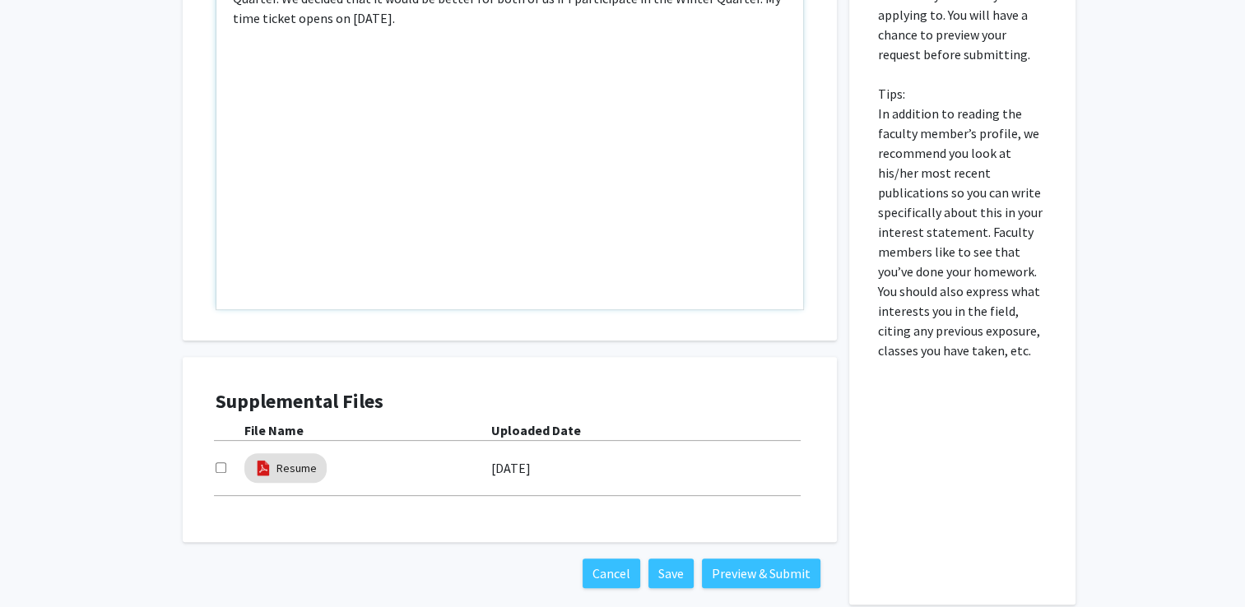
scroll to position [438, 0]
click at [217, 459] on div at bounding box center [230, 468] width 29 height 20
click at [221, 465] on input "checkbox" at bounding box center [221, 467] width 11 height 11
checkbox input "true"
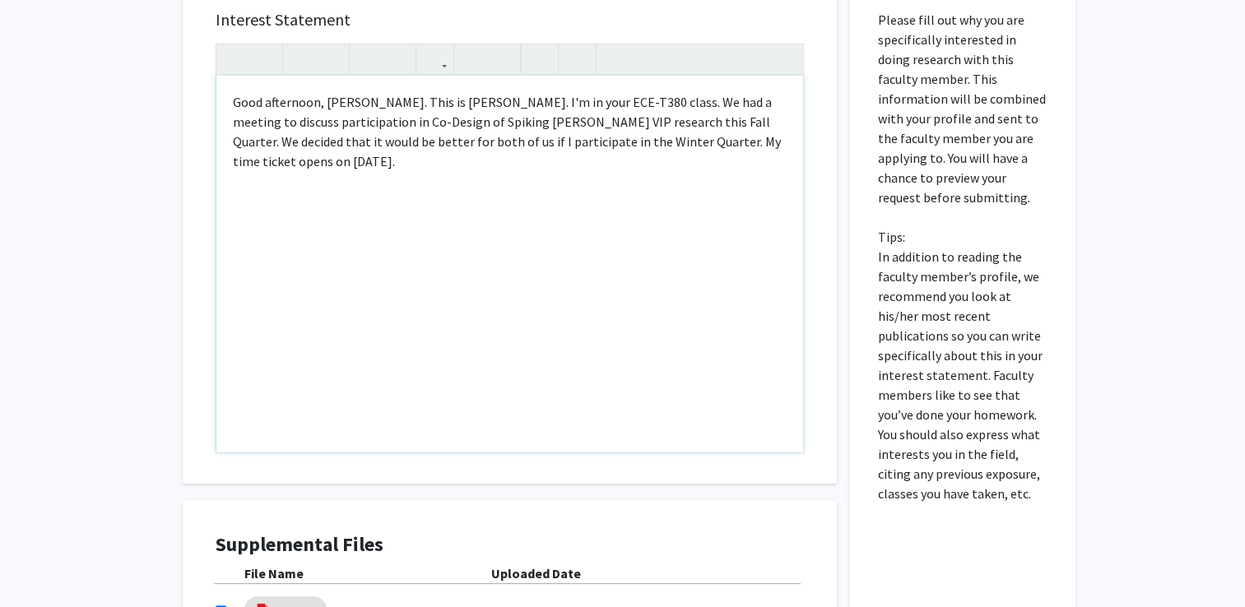
scroll to position [293, 0]
click at [578, 265] on div "Good afternoon, [PERSON_NAME]. This is [PERSON_NAME]. I'm in your ECE-T380 clas…" at bounding box center [509, 265] width 587 height 377
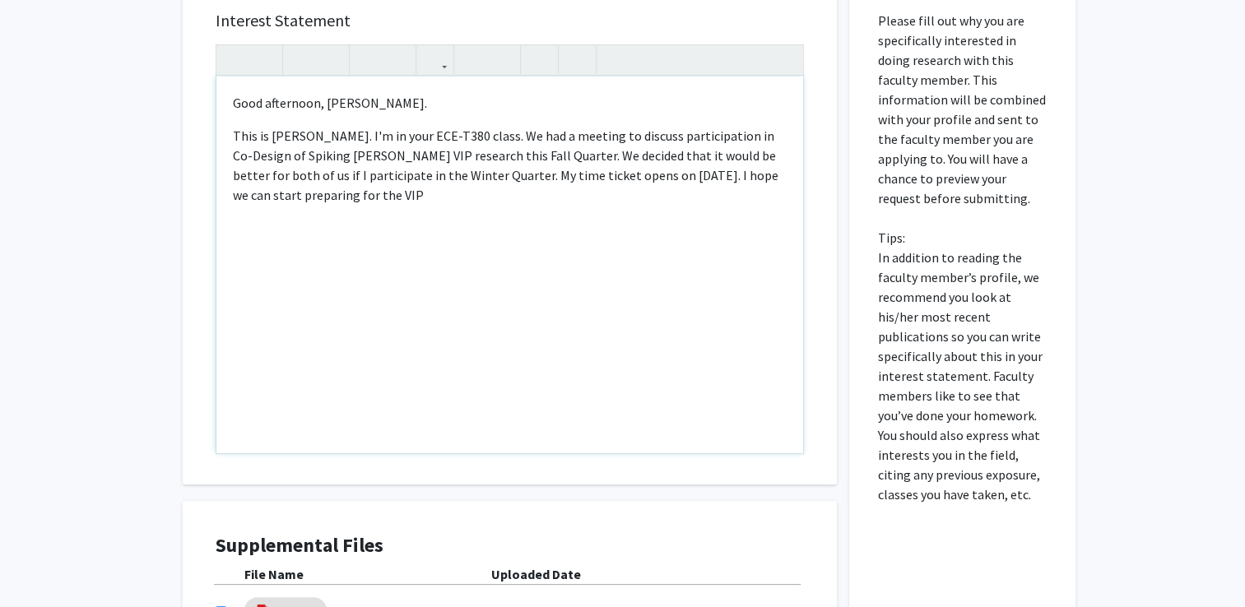
type textarea "<p>Good afternoon, [PERSON_NAME].</p><p>This is Yesmurat Sagyndyk. I'm in your …"
copy div "Good afternoon, [PERSON_NAME]. This is [PERSON_NAME]. I'm in your ECE-T380 clas…"
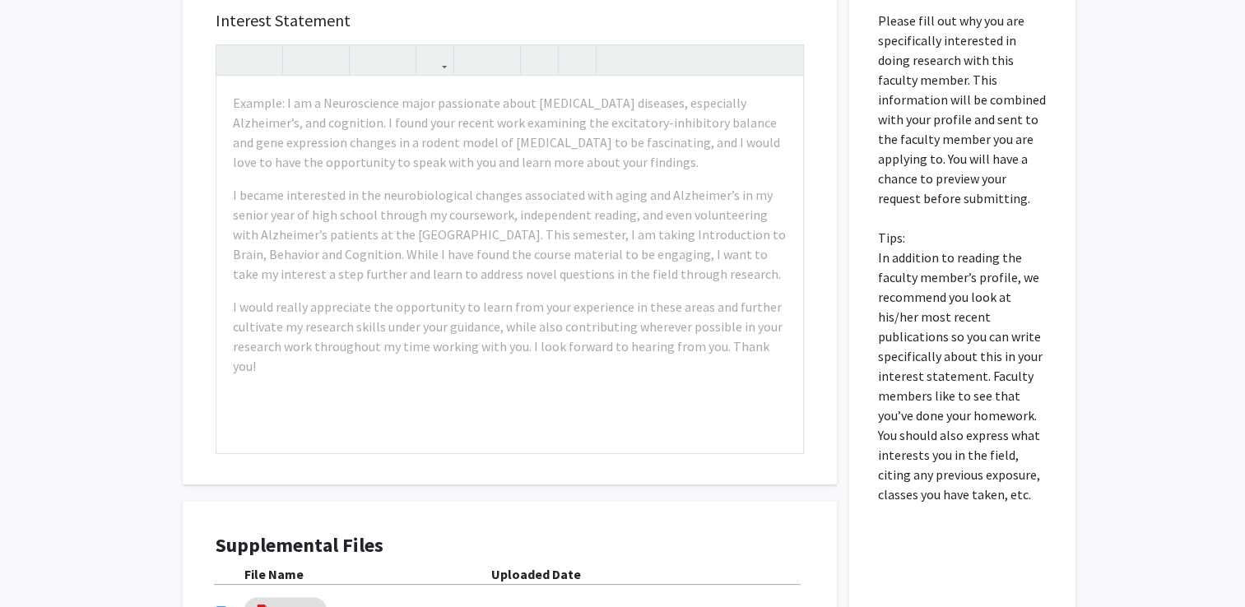
click at [138, 240] on div "All Requests Request for [PERSON_NAME] Request for [PERSON_NAME] Departments: E…" at bounding box center [622, 276] width 1245 height 1020
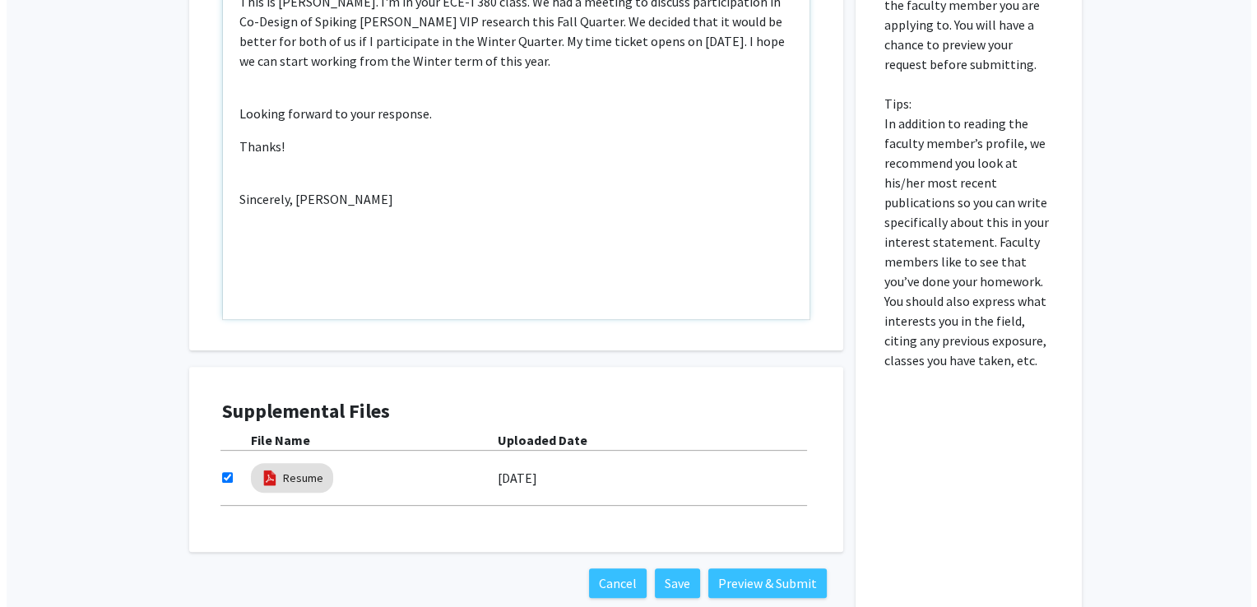
scroll to position [483, 0]
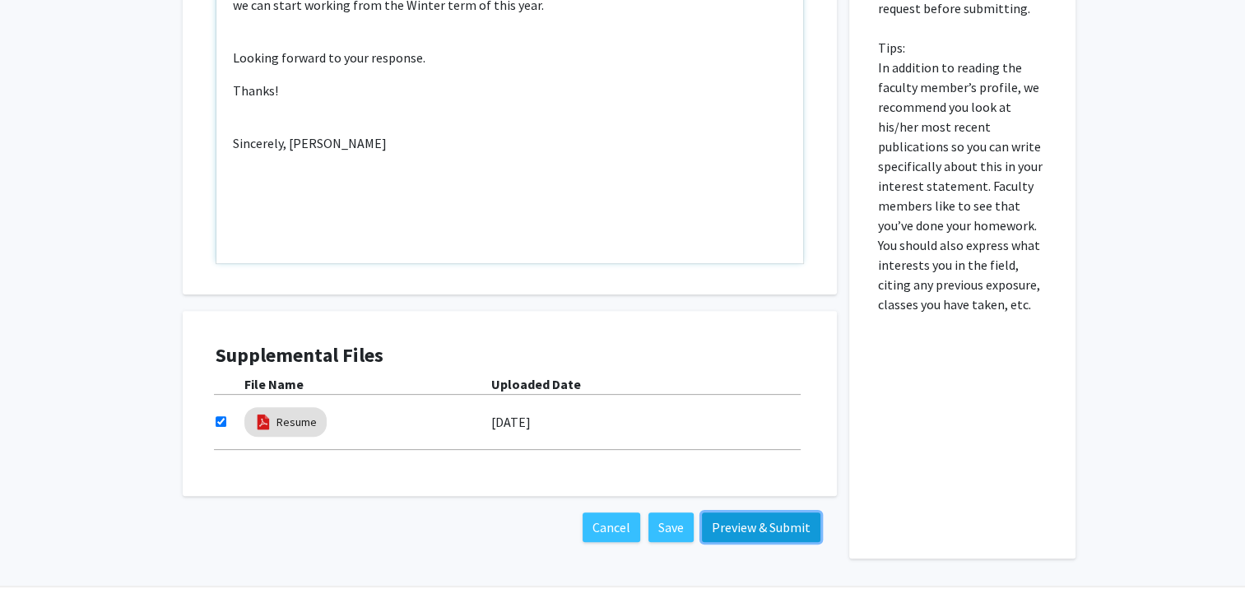
click at [734, 518] on button "Preview & Submit" at bounding box center [761, 528] width 118 height 30
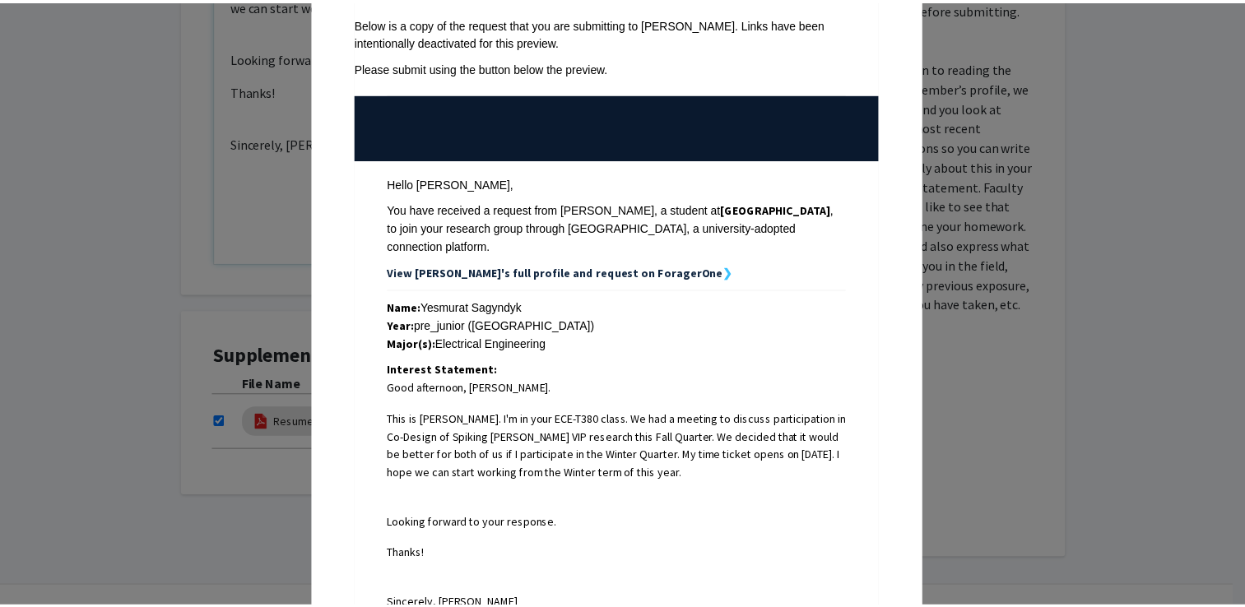
scroll to position [0, 0]
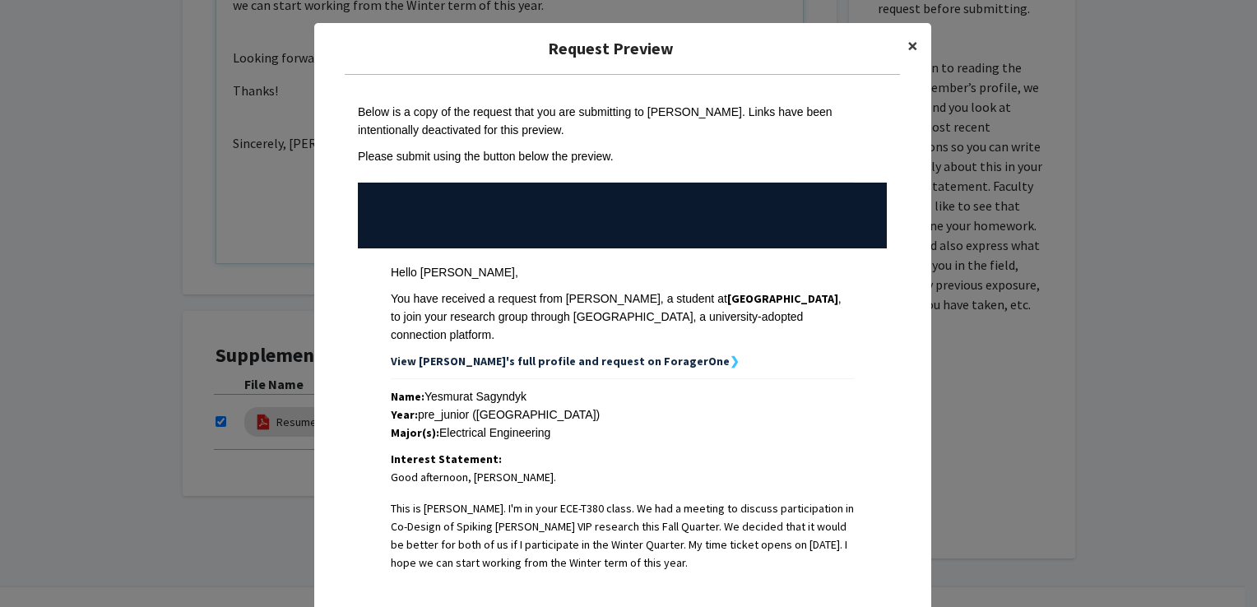
click at [908, 49] on span "×" at bounding box center [913, 46] width 11 height 26
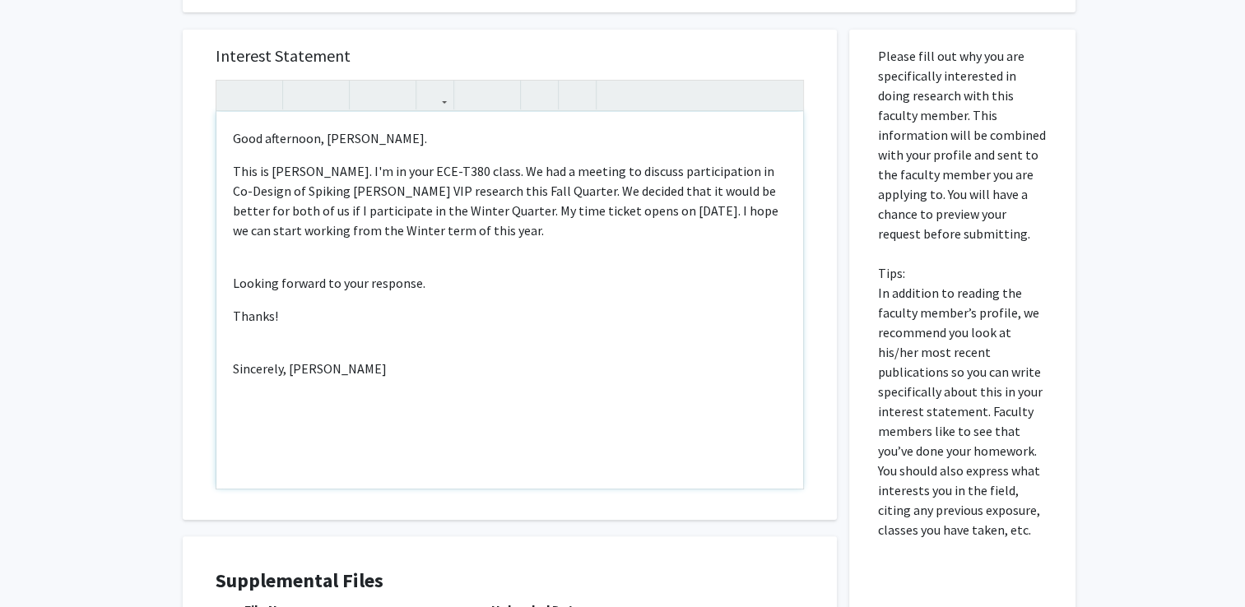
scroll to position [255, 0]
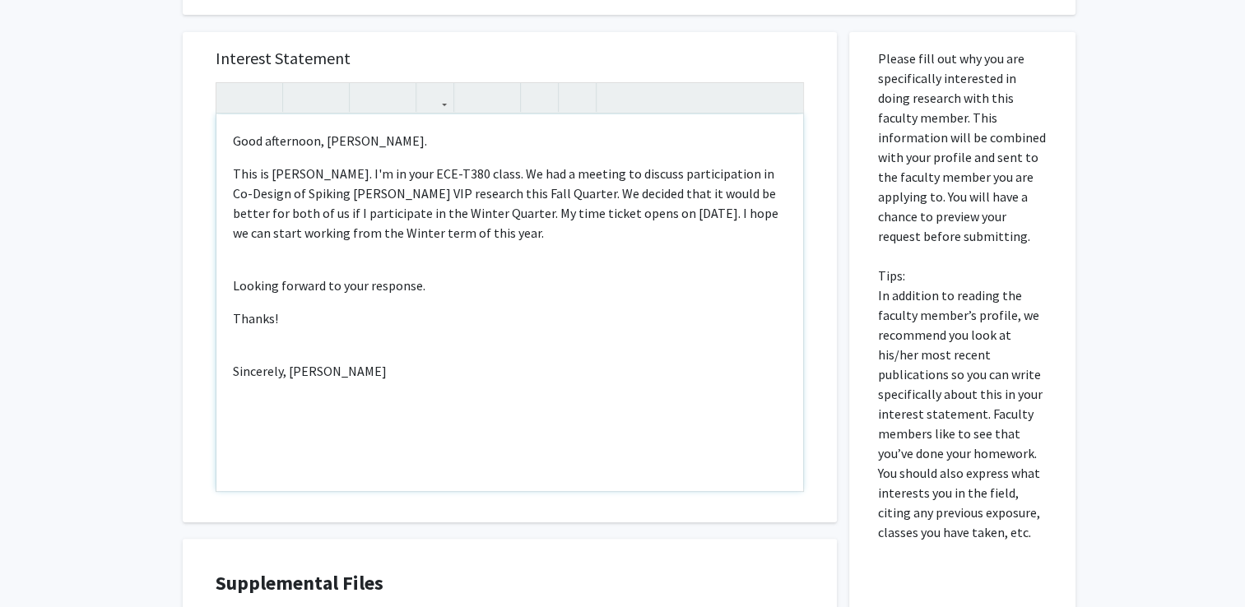
click at [477, 120] on div "Good afternoon, [PERSON_NAME].  This is [PERSON_NAME]. I'm in your ECE-T380 c…" at bounding box center [509, 302] width 587 height 377
type textarea "<p>Good afternoon, [PERSON_NAME]. </p> <p>This is Yesmurat Sagyndyk. I'm in you…"
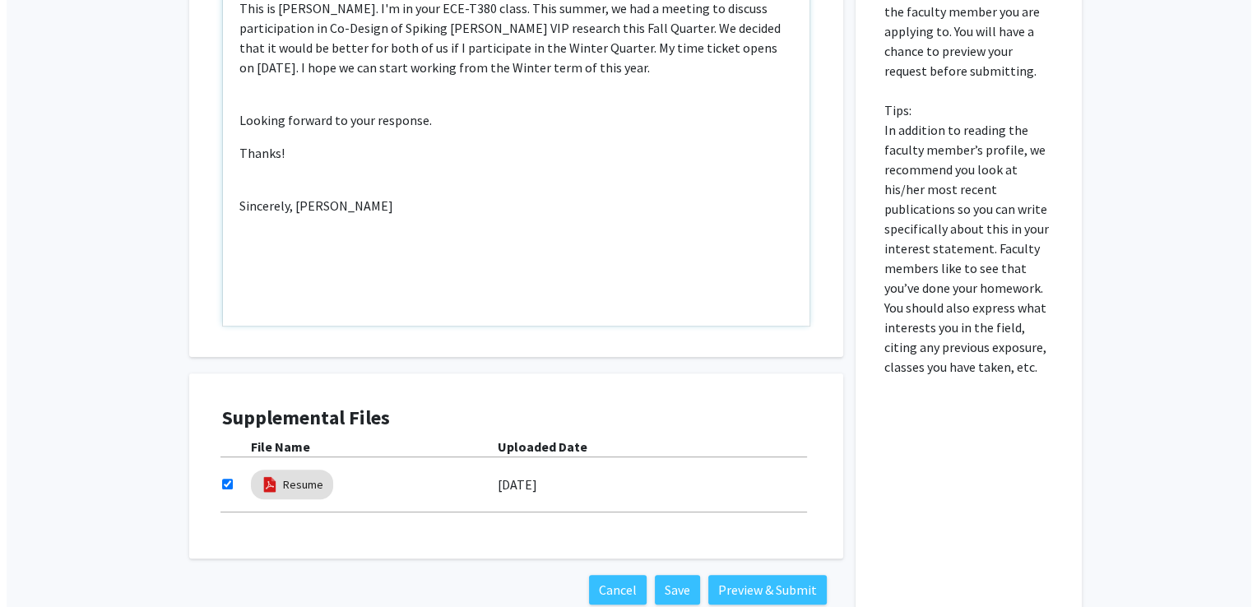
scroll to position [424, 0]
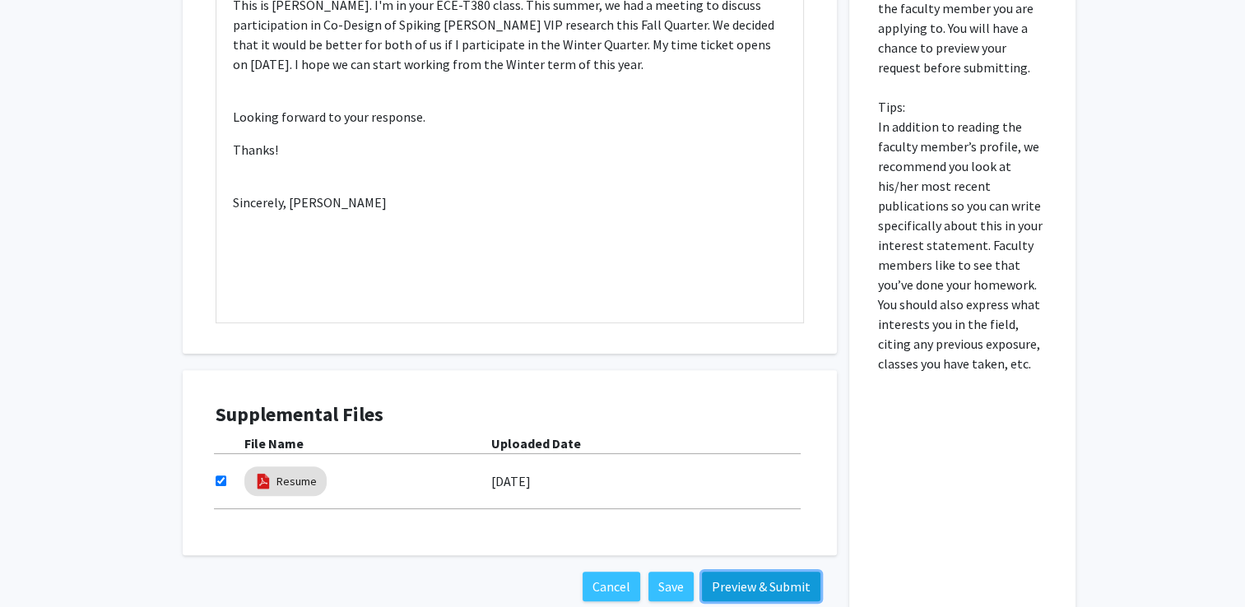
click at [747, 584] on button "Preview & Submit" at bounding box center [761, 587] width 118 height 30
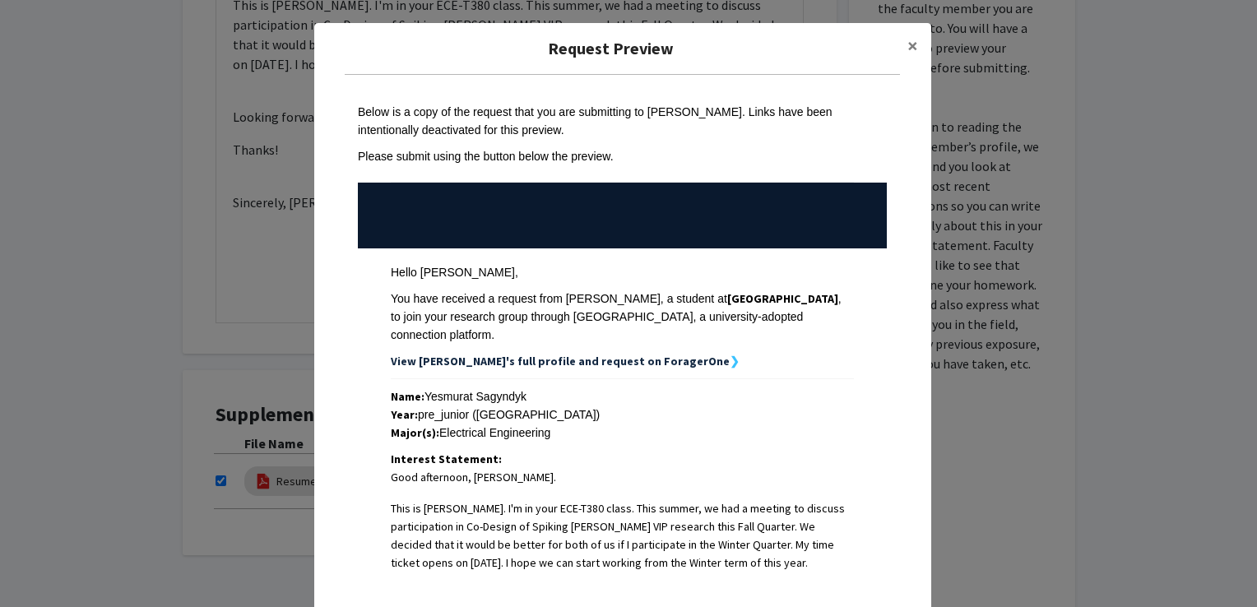
click at [688, 137] on div "Below is a copy of the request that you are submitting to [PERSON_NAME]. Links …" at bounding box center [622, 121] width 529 height 36
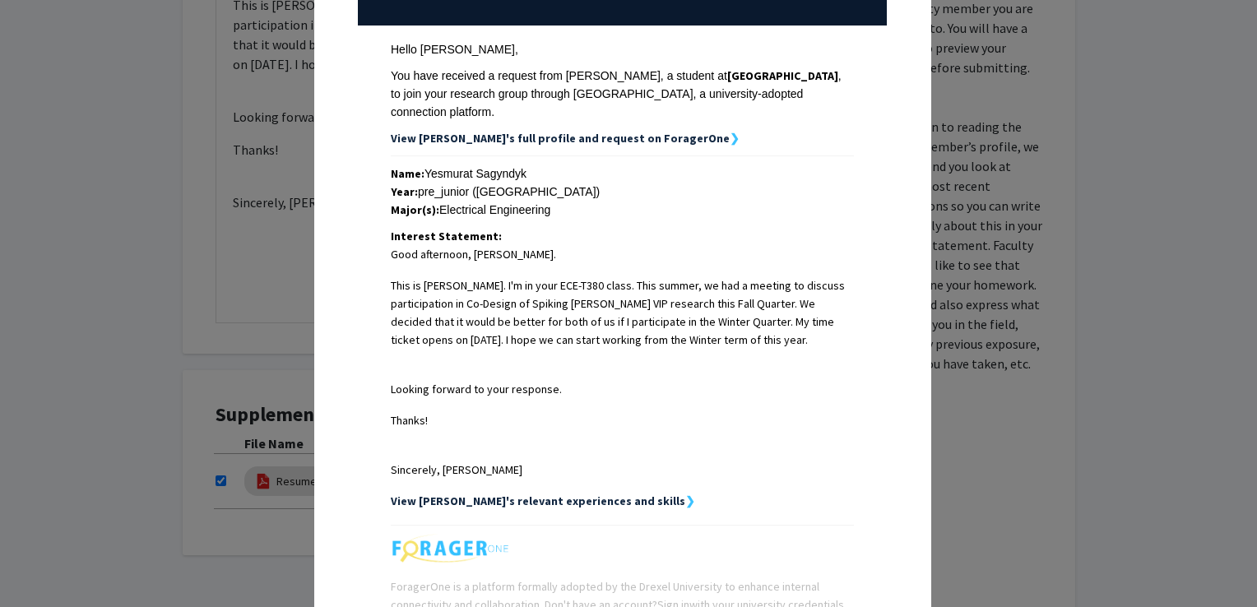
scroll to position [372, 0]
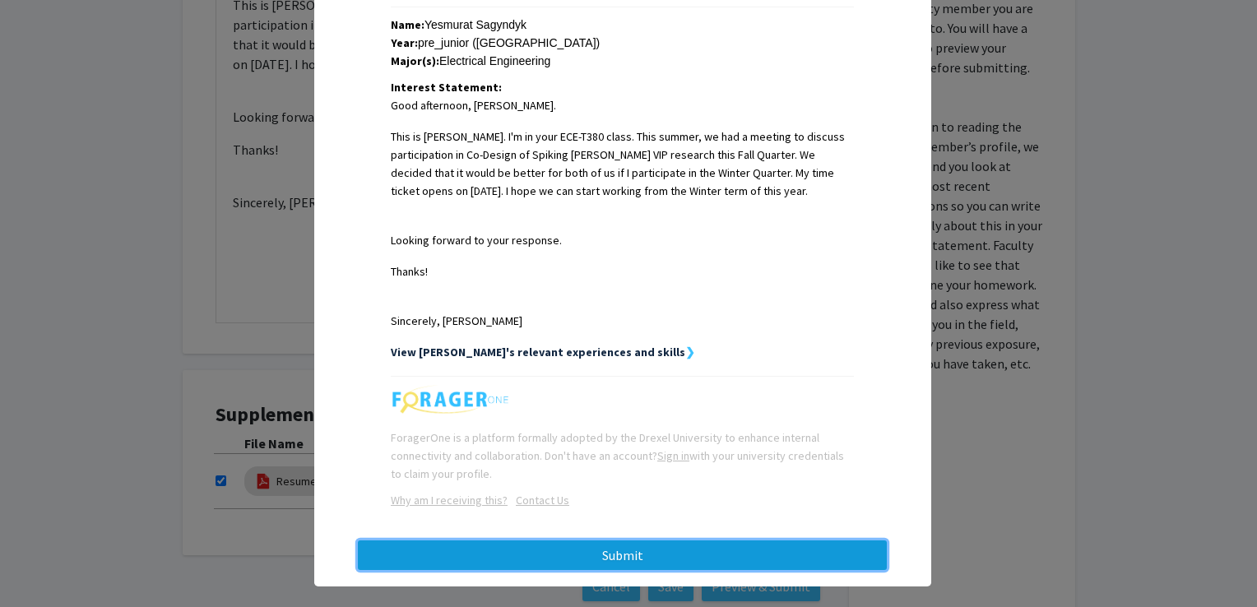
click at [527, 541] on button "Submit" at bounding box center [622, 556] width 529 height 30
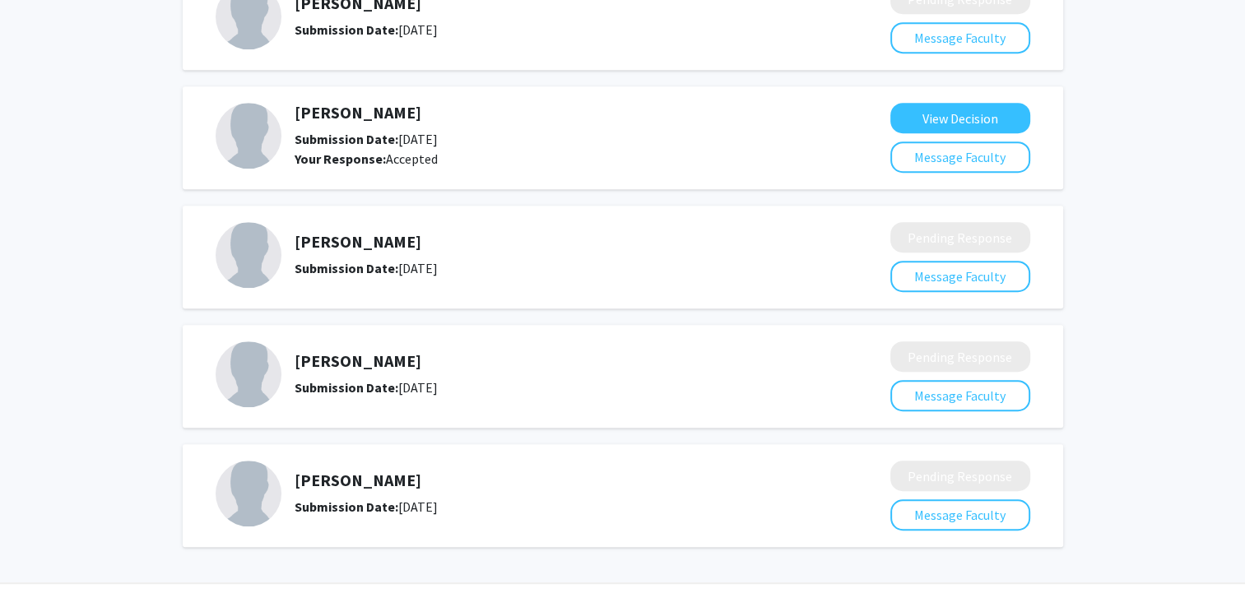
scroll to position [1040, 0]
